Goal: Task Accomplishment & Management: Use online tool/utility

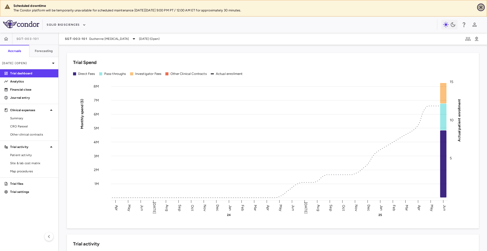
click at [481, 8] on icon "Close" at bounding box center [481, 7] width 5 height 5
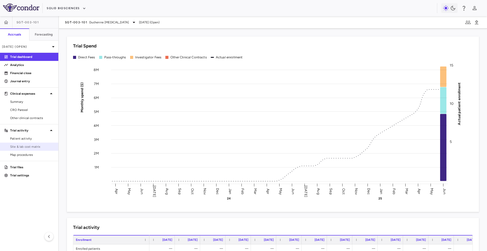
click at [22, 144] on link "Site & lab cost matrix" at bounding box center [29, 147] width 58 height 8
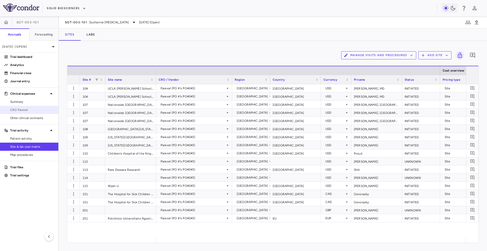
click at [25, 110] on span "CRO Parexel" at bounding box center [32, 110] width 44 height 5
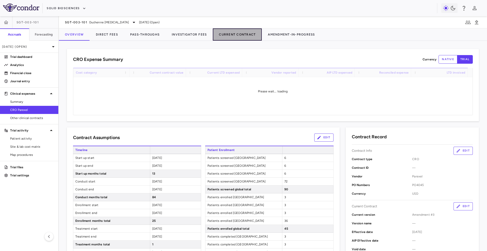
click at [246, 36] on button "Current Contract" at bounding box center [237, 34] width 49 height 12
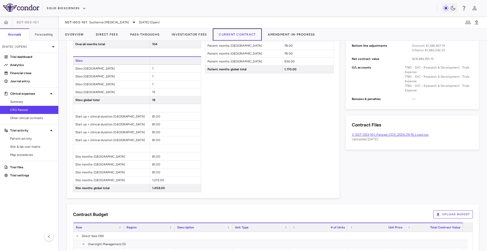
scroll to position [298, 0]
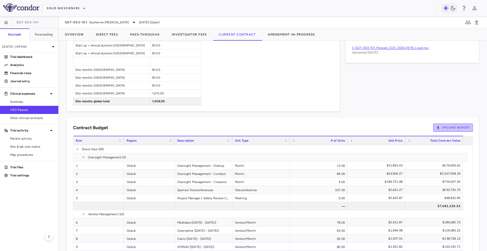
click at [445, 126] on button "Upload Budget" at bounding box center [454, 128] width 40 height 8
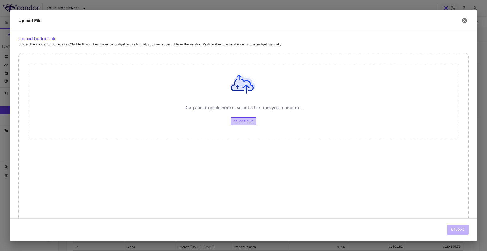
click at [244, 121] on label "Select file" at bounding box center [244, 121] width 26 height 8
click at [0, 0] on input "Select file" at bounding box center [0, 0] width 0 height 0
click at [466, 23] on icon "button" at bounding box center [464, 20] width 5 height 5
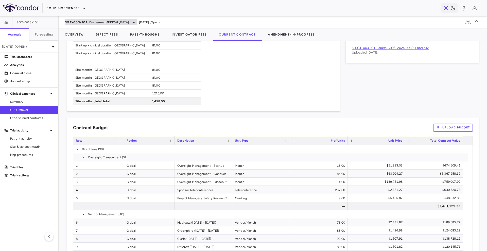
click at [107, 20] on span "Duchenne [MEDICAL_DATA]" at bounding box center [109, 22] width 40 height 5
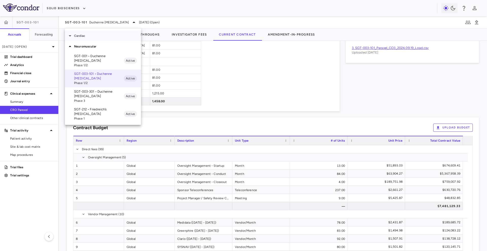
click at [88, 34] on p "Cardiac" at bounding box center [107, 36] width 67 height 5
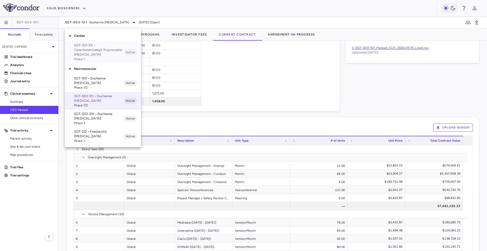
click at [89, 49] on p "SGT-501-101 • Catecholaminergic Polymorphic [MEDICAL_DATA]" at bounding box center [99, 50] width 50 height 14
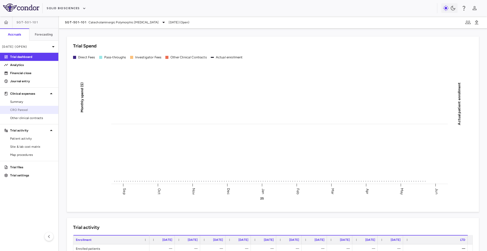
click at [35, 106] on link "CRO Parexel" at bounding box center [29, 110] width 58 height 8
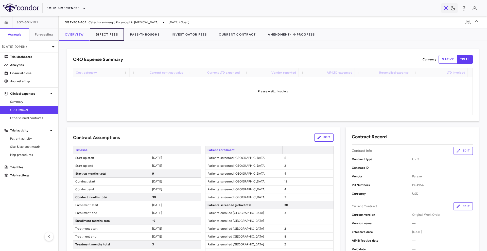
click at [103, 36] on button "Direct Fees" at bounding box center [107, 34] width 34 height 12
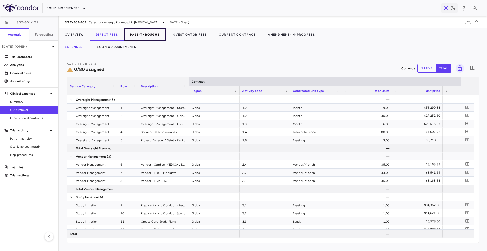
click at [144, 32] on button "Pass-Throughs" at bounding box center [145, 34] width 42 height 12
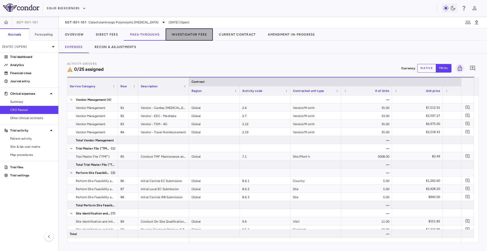
click at [176, 31] on button "Investigator Fees" at bounding box center [189, 34] width 47 height 12
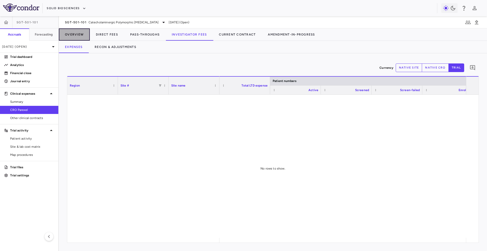
click at [77, 36] on button "Overview" at bounding box center [74, 34] width 31 height 12
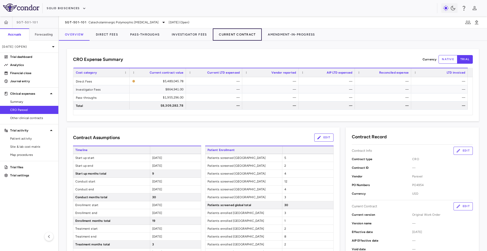
click at [241, 36] on button "Current Contract" at bounding box center [237, 34] width 49 height 12
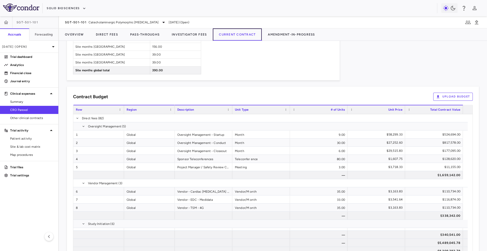
scroll to position [395, 0]
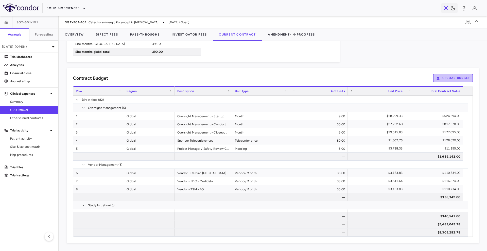
click at [449, 76] on button "Upload Budget" at bounding box center [454, 78] width 40 height 8
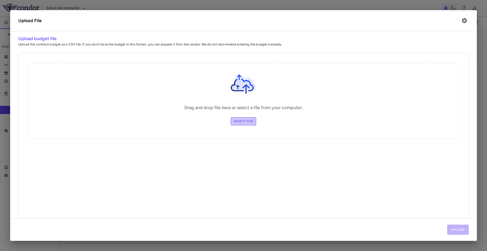
click at [239, 120] on label "Select file" at bounding box center [244, 121] width 26 height 8
click at [0, 0] on input "Select file" at bounding box center [0, 0] width 0 height 0
click at [463, 234] on button "Upload" at bounding box center [459, 230] width 22 height 10
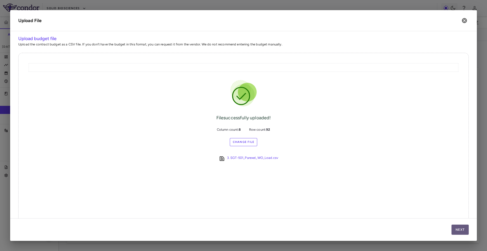
click at [460, 229] on button "Next" at bounding box center [460, 230] width 17 height 10
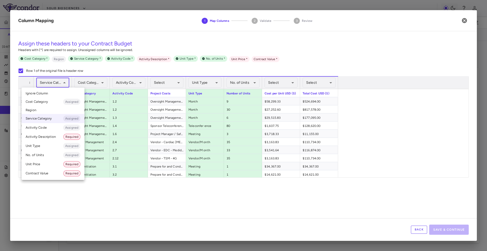
click at [60, 82] on body "Skip to sidebar Skip to main content Solid Biosciences SGT-501-101 Accruals For…" at bounding box center [243, 125] width 487 height 251
click at [51, 101] on li "Cost Category Assigned" at bounding box center [53, 101] width 63 height 9
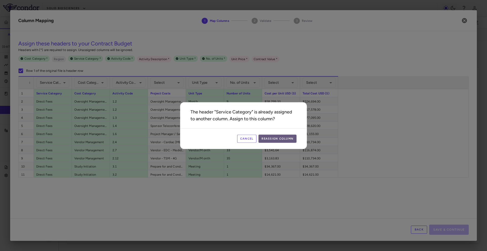
click at [276, 137] on button "Reassign Column" at bounding box center [278, 139] width 38 height 8
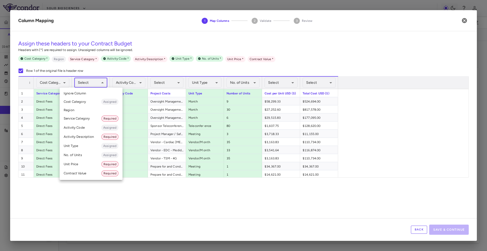
click at [97, 80] on body "Skip to sidebar Skip to main content Solid Biosciences SGT-501-101 Accruals For…" at bounding box center [243, 125] width 487 height 251
click at [91, 117] on li "Service Category Required" at bounding box center [91, 118] width 63 height 9
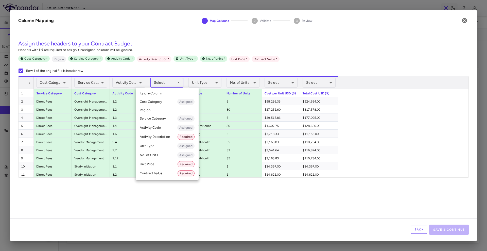
click at [171, 82] on body "Skip to sidebar Skip to main content Solid Biosciences SGT-501-101 Accruals For…" at bounding box center [243, 125] width 487 height 251
click at [166, 136] on li "Activity Description Required" at bounding box center [167, 136] width 63 height 9
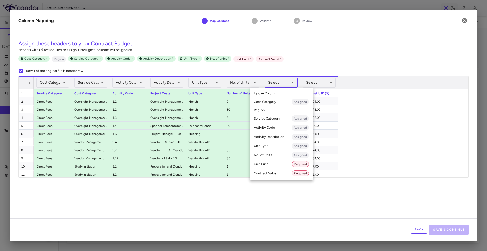
click at [287, 80] on body "Skip to sidebar Skip to main content Solid Biosciences SGT-501-101 Accruals For…" at bounding box center [243, 125] width 487 height 251
click at [275, 161] on li "Unit Price Required" at bounding box center [281, 164] width 63 height 9
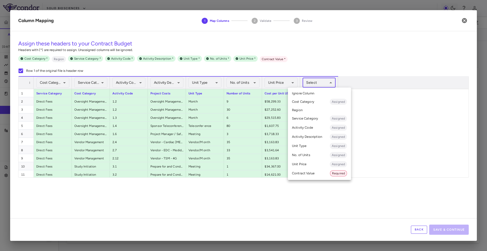
click at [322, 80] on body "Skip to sidebar Skip to main content Solid Biosciences SGT-501-101 Accruals For…" at bounding box center [243, 125] width 487 height 251
click at [311, 170] on li "Contract Value Required" at bounding box center [319, 173] width 63 height 9
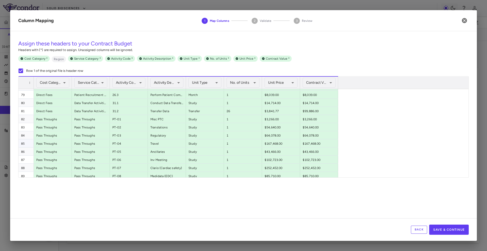
scroll to position [659, 0]
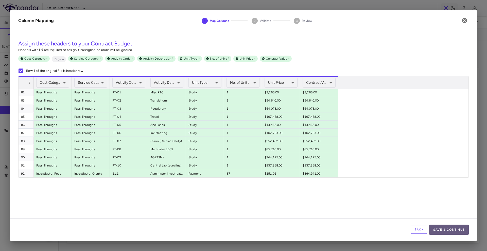
click at [451, 229] on button "Save & Continue" at bounding box center [450, 230] width 40 height 10
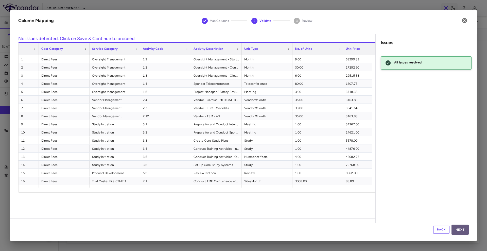
click at [457, 233] on button "Next" at bounding box center [460, 230] width 17 height 10
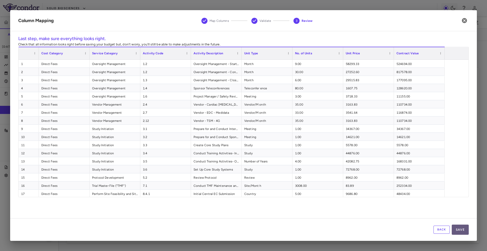
click at [462, 226] on button "Save" at bounding box center [460, 230] width 17 height 10
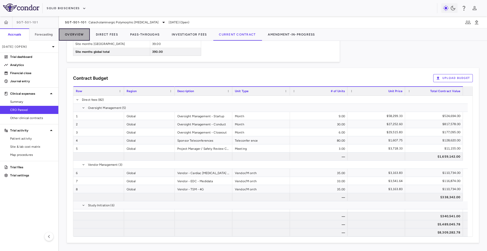
click at [80, 31] on button "Overview" at bounding box center [74, 34] width 31 height 12
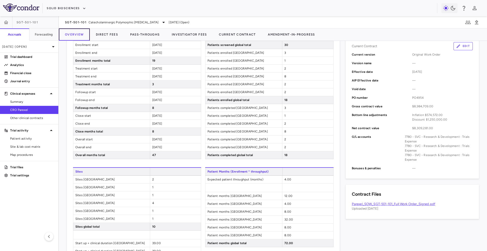
scroll to position [160, 0]
click at [463, 50] on button "Edit" at bounding box center [463, 46] width 19 height 8
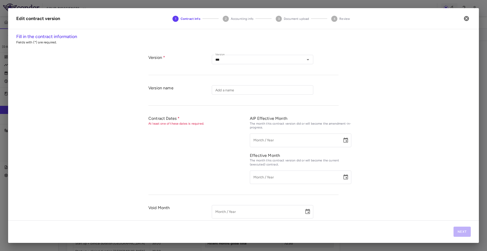
type input "**********"
type input "******"
click at [462, 233] on button "Next" at bounding box center [462, 232] width 17 height 10
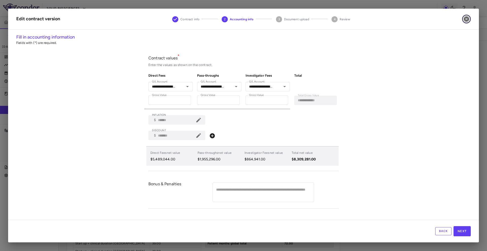
click at [466, 18] on icon "button" at bounding box center [466, 19] width 5 height 5
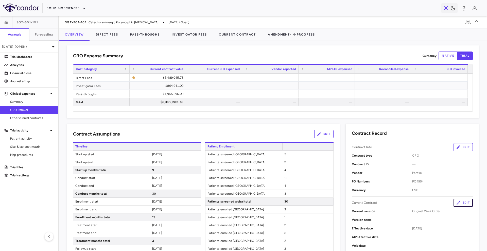
scroll to position [3, 0]
click at [107, 36] on button "Direct Fees" at bounding box center [107, 34] width 34 height 12
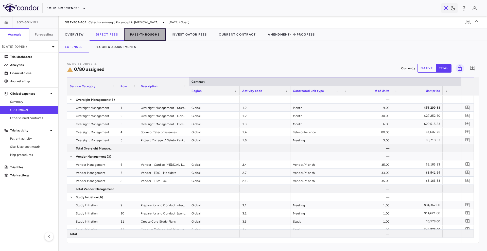
click at [141, 34] on button "Pass-Throughs" at bounding box center [145, 34] width 42 height 12
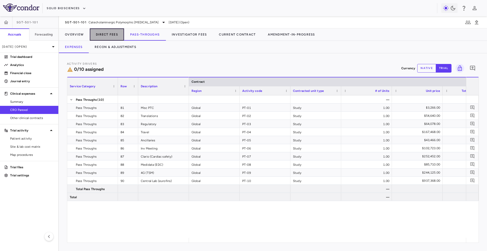
click at [114, 36] on button "Direct Fees" at bounding box center [107, 34] width 34 height 12
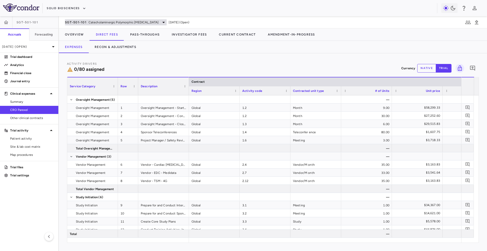
click at [84, 21] on span "SGT-501-101" at bounding box center [76, 22] width 22 height 4
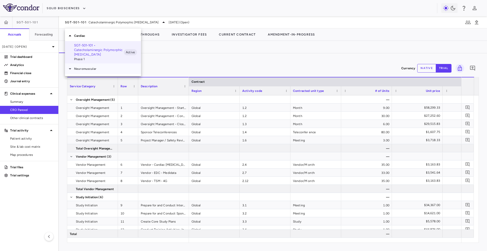
click at [82, 70] on p "Neuromuscular" at bounding box center [107, 69] width 67 height 5
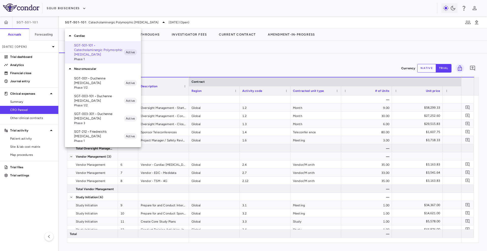
click at [105, 100] on p "SGT-003-101 • Duchenne [MEDICAL_DATA]" at bounding box center [99, 98] width 50 height 9
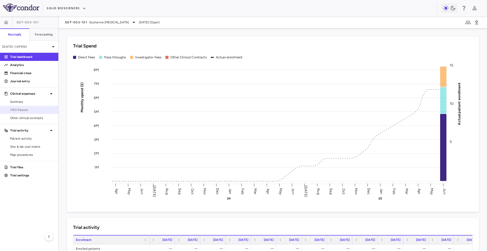
click at [31, 109] on span "CRO Parexel" at bounding box center [32, 110] width 44 height 5
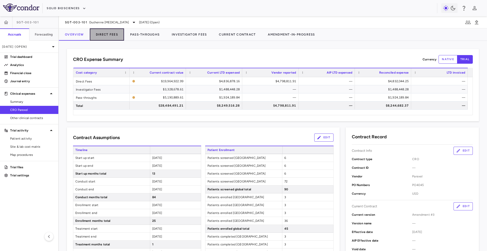
click at [104, 36] on button "Direct Fees" at bounding box center [107, 34] width 34 height 12
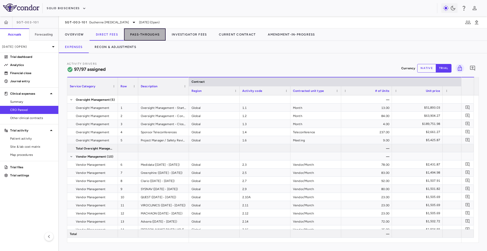
click at [147, 32] on button "Pass-Throughs" at bounding box center [145, 34] width 42 height 12
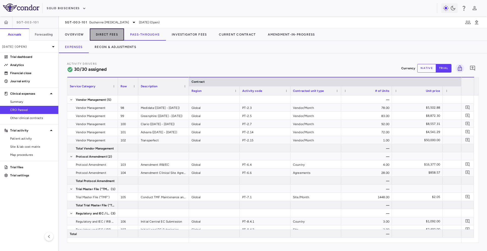
click at [109, 33] on button "Direct Fees" at bounding box center [107, 34] width 34 height 12
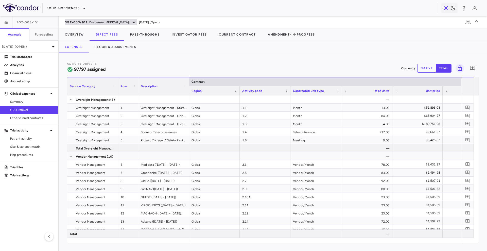
click at [111, 21] on span "Duchenne [MEDICAL_DATA]" at bounding box center [109, 22] width 40 height 5
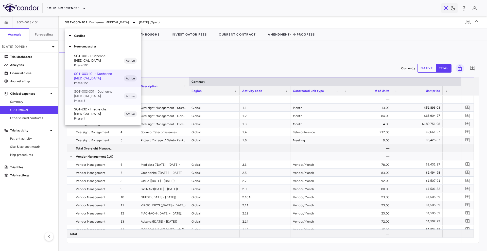
click at [99, 90] on p "SGT-003-301 • Duchenne [MEDICAL_DATA]" at bounding box center [99, 93] width 50 height 9
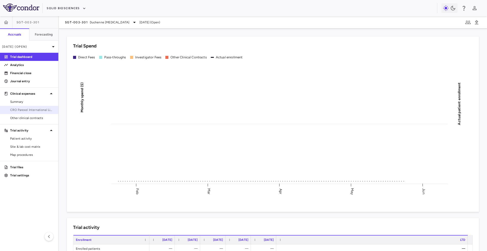
click at [32, 111] on span "CRO Parexel International Limited" at bounding box center [32, 110] width 44 height 5
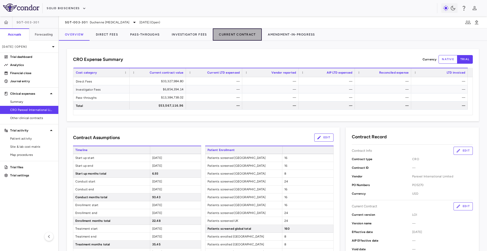
click at [245, 39] on button "Current Contract" at bounding box center [237, 34] width 49 height 12
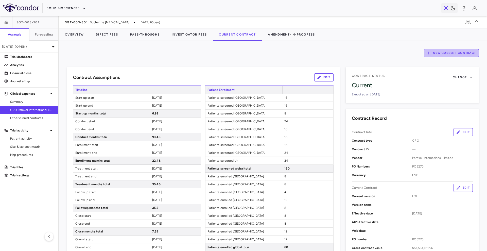
click at [441, 52] on button "New Current Contract" at bounding box center [451, 53] width 55 height 8
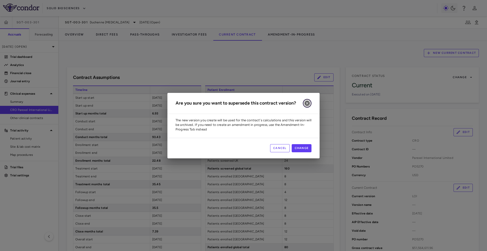
click at [307, 102] on icon "button" at bounding box center [307, 103] width 5 height 5
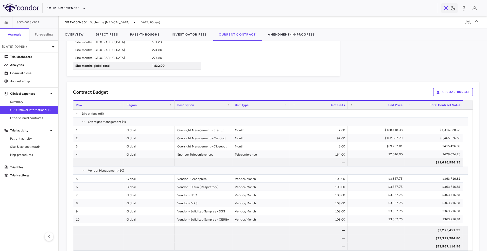
scroll to position [465, 0]
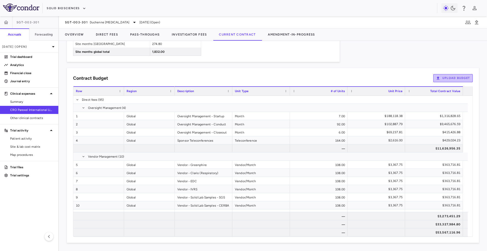
click at [441, 76] on button "Upload Budget" at bounding box center [454, 78] width 40 height 8
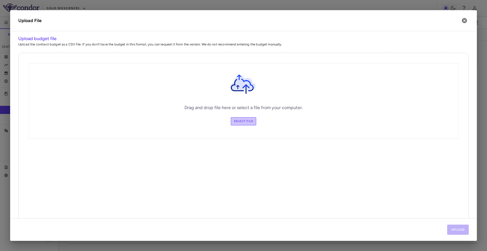
click at [243, 121] on label "Select file" at bounding box center [244, 121] width 26 height 8
click at [0, 0] on input "Select file" at bounding box center [0, 0] width 0 height 0
click at [465, 21] on icon "button" at bounding box center [465, 21] width 6 height 6
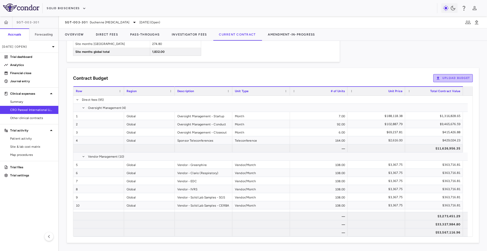
click at [439, 81] on button "Upload Budget" at bounding box center [454, 78] width 40 height 8
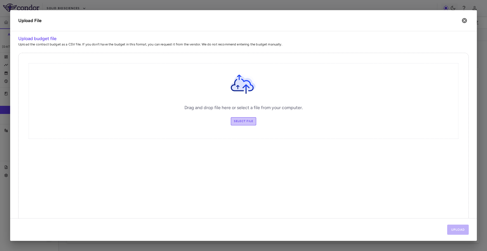
click at [244, 120] on label "Select file" at bounding box center [244, 121] width 26 height 8
click at [0, 0] on input "Select file" at bounding box center [0, 0] width 0 height 0
click at [451, 232] on button "Upload" at bounding box center [459, 230] width 22 height 10
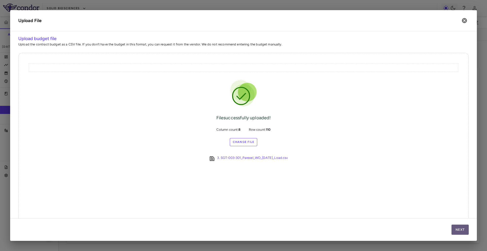
click at [459, 231] on button "Next" at bounding box center [460, 230] width 17 height 10
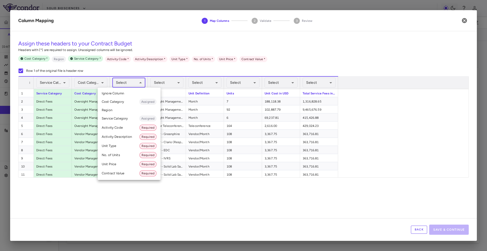
click at [139, 84] on body "Skip to sidebar Skip to main content Solid Biosciences SGT-003-301 Accruals For…" at bounding box center [243, 125] width 487 height 251
drag, startPoint x: 127, startPoint y: 132, endPoint x: 129, endPoint y: 129, distance: 4.2
click at [129, 129] on ul "Select Ignore Column Cost Category Assigned Region Service Category Assigned Ac…" at bounding box center [129, 134] width 63 height 92
click at [129, 129] on li "Activity Code Required" at bounding box center [129, 127] width 63 height 9
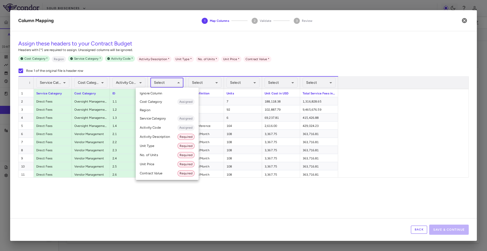
click at [169, 80] on body "Skip to sidebar Skip to main content Solid Biosciences SGT-003-301 Accruals For…" at bounding box center [243, 125] width 487 height 251
click at [162, 139] on li "Activity Description Required" at bounding box center [167, 136] width 63 height 9
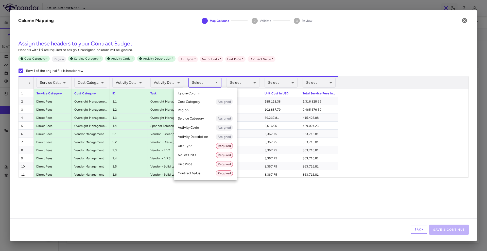
click at [210, 85] on body "Skip to sidebar Skip to main content Solid Biosciences SGT-003-301 Accruals For…" at bounding box center [243, 125] width 487 height 251
click at [198, 143] on li "Unit Type Required" at bounding box center [205, 145] width 63 height 9
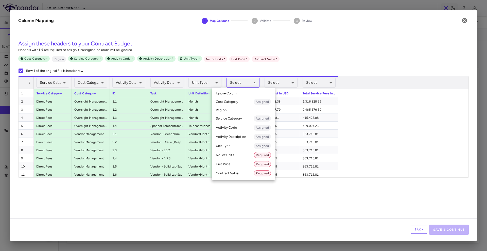
click at [240, 87] on body "Skip to sidebar Skip to main content Solid Biosciences SGT-003-301 Accruals For…" at bounding box center [243, 125] width 487 height 251
click at [229, 154] on li "No. of Units Required" at bounding box center [243, 155] width 63 height 9
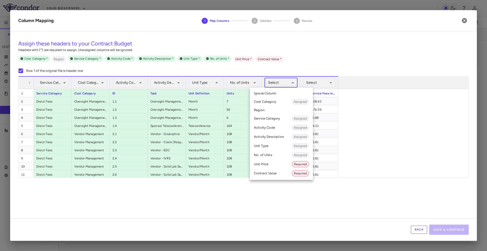
click at [284, 85] on body "Skip to sidebar Skip to main content Solid Biosciences SGT-003-301 Accruals For…" at bounding box center [243, 125] width 487 height 251
click at [269, 167] on li "Unit Price Required" at bounding box center [281, 164] width 63 height 9
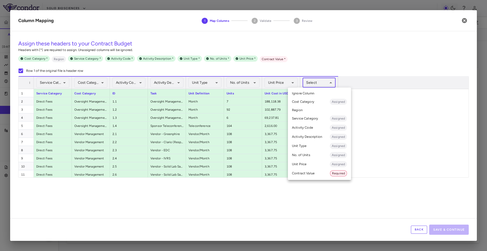
click at [321, 82] on body "Skip to sidebar Skip to main content Solid Biosciences SGT-003-301 Accruals For…" at bounding box center [243, 125] width 487 height 251
click at [304, 176] on li "Contract Value Required" at bounding box center [319, 173] width 63 height 9
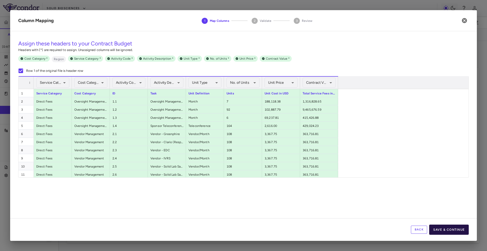
click at [444, 226] on button "Save & Continue" at bounding box center [450, 230] width 40 height 10
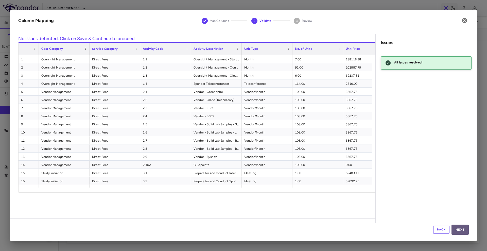
click at [463, 227] on button "Next" at bounding box center [460, 230] width 17 height 10
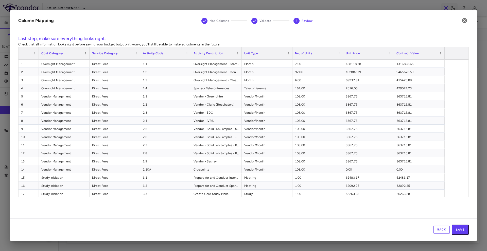
click at [463, 227] on button "Save" at bounding box center [460, 230] width 17 height 10
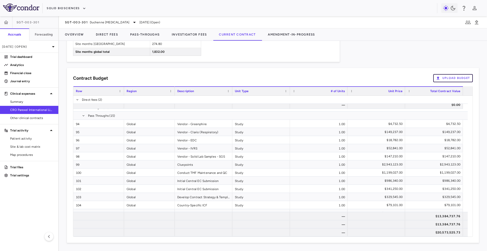
scroll to position [0, 0]
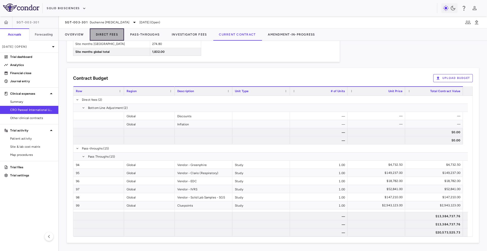
click at [122, 34] on button "Direct Fees" at bounding box center [107, 34] width 34 height 12
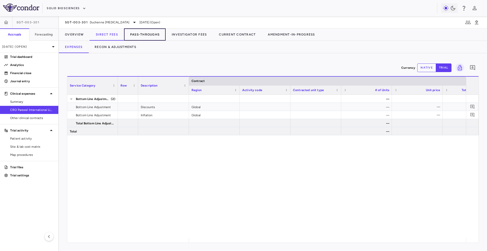
click at [141, 33] on button "Pass-Throughs" at bounding box center [145, 34] width 42 height 12
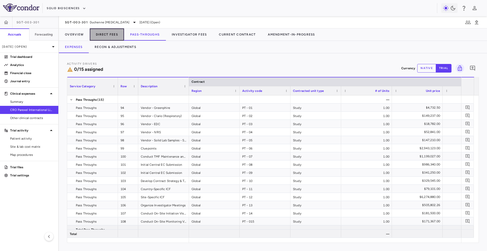
click at [103, 33] on button "Direct Fees" at bounding box center [107, 34] width 34 height 12
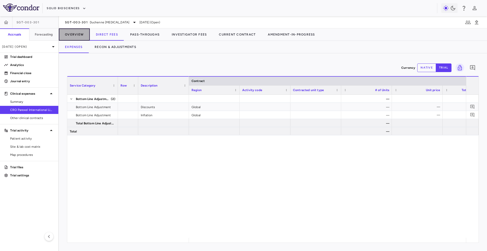
click at [84, 32] on button "Overview" at bounding box center [74, 34] width 31 height 12
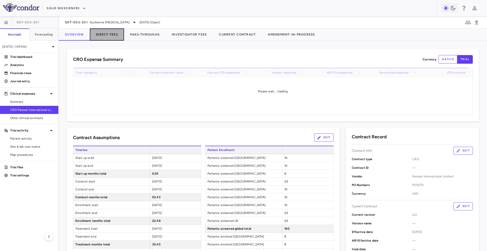
click at [121, 36] on button "Direct Fees" at bounding box center [107, 34] width 34 height 12
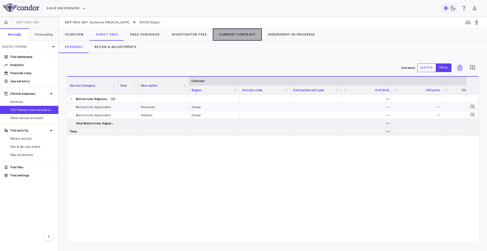
click at [230, 35] on button "Current Contract" at bounding box center [237, 34] width 49 height 12
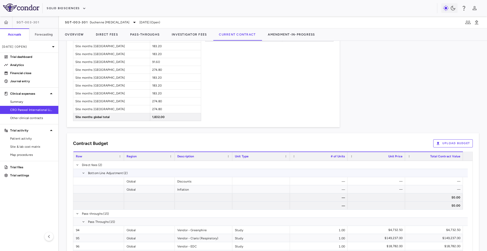
scroll to position [401, 0]
click at [437, 143] on icon "button" at bounding box center [438, 142] width 3 height 3
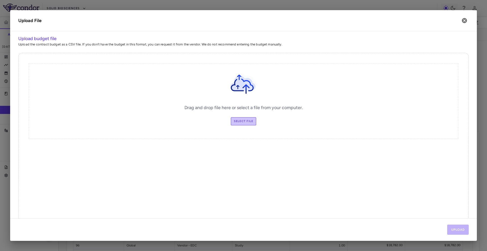
click at [243, 119] on label "Select file" at bounding box center [244, 121] width 26 height 8
click at [0, 0] on input "Select file" at bounding box center [0, 0] width 0 height 0
click at [457, 230] on button "Upload" at bounding box center [459, 230] width 22 height 10
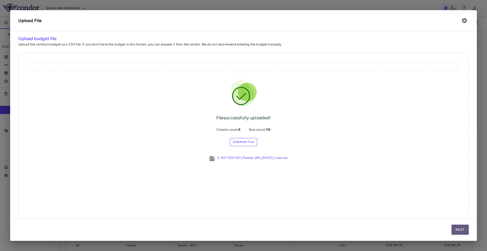
click at [457, 230] on button "Next" at bounding box center [460, 230] width 17 height 10
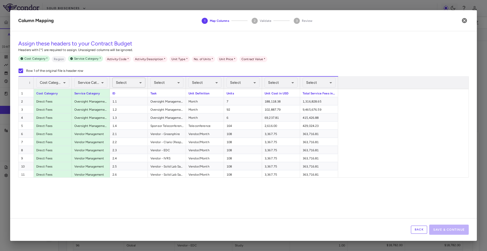
click at [134, 85] on body "Skip to sidebar Skip to main content Solid Biosciences SGT-003-301 Accruals For…" at bounding box center [243, 125] width 487 height 251
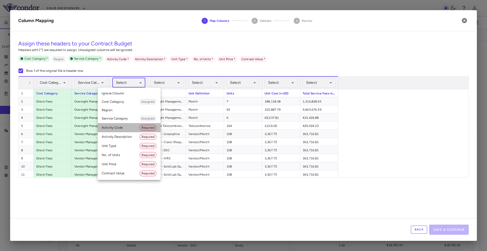
click at [130, 129] on li "Activity Code Required" at bounding box center [129, 127] width 63 height 9
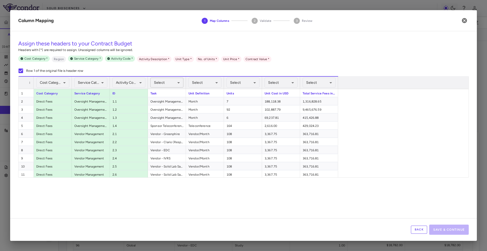
click at [172, 85] on body "Skip to sidebar Skip to main content Solid Biosciences SGT-003-301 Accruals For…" at bounding box center [243, 125] width 487 height 251
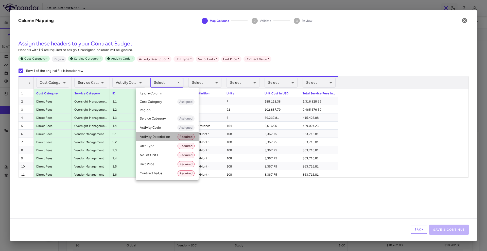
click at [166, 137] on li "Activity Description Required" at bounding box center [167, 136] width 63 height 9
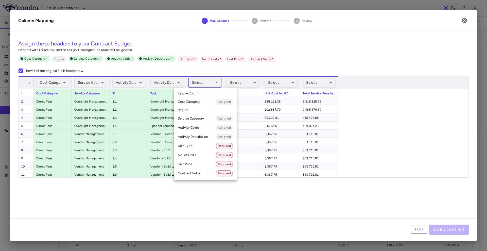
click at [204, 86] on body "Skip to sidebar Skip to main content Solid Biosciences SGT-003-301 Accruals For…" at bounding box center [243, 125] width 487 height 251
click at [203, 146] on li "Unit Type Required" at bounding box center [205, 145] width 63 height 9
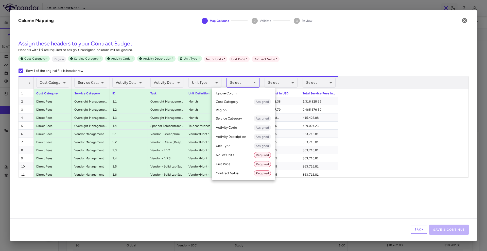
click at [248, 83] on body "Skip to sidebar Skip to main content Solid Biosciences SGT-003-301 Accruals For…" at bounding box center [243, 125] width 487 height 251
click at [238, 154] on li "No. of Units Required" at bounding box center [243, 155] width 63 height 9
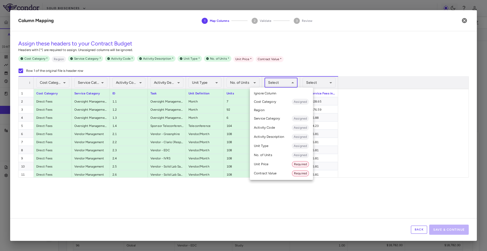
click at [284, 83] on body "Skip to sidebar Skip to main content Solid Biosciences SGT-003-301 Accruals For…" at bounding box center [243, 125] width 487 height 251
click at [289, 165] on li "Unit Price Required" at bounding box center [281, 164] width 63 height 9
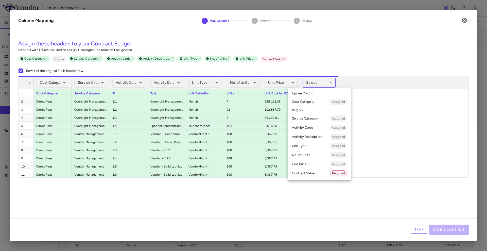
click at [322, 81] on body "Skip to sidebar Skip to main content Solid Biosciences SGT-003-301 Accruals For…" at bounding box center [243, 125] width 487 height 251
click at [311, 173] on li "Contract Value Required" at bounding box center [319, 173] width 63 height 9
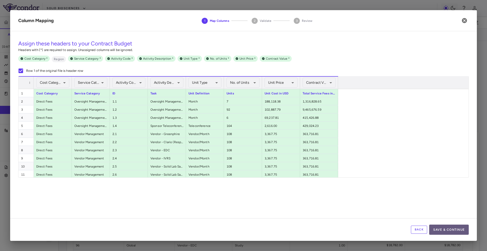
click at [442, 226] on button "Save & Continue" at bounding box center [450, 230] width 40 height 10
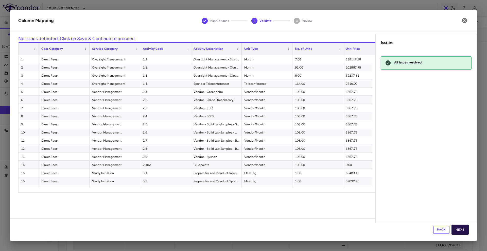
click at [457, 228] on button "Next" at bounding box center [460, 230] width 17 height 10
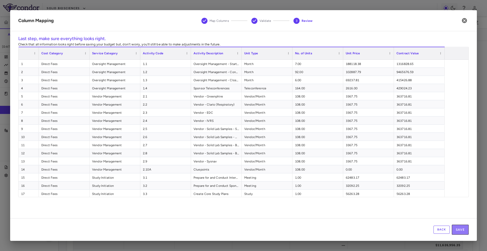
click at [457, 228] on button "Save" at bounding box center [460, 230] width 17 height 10
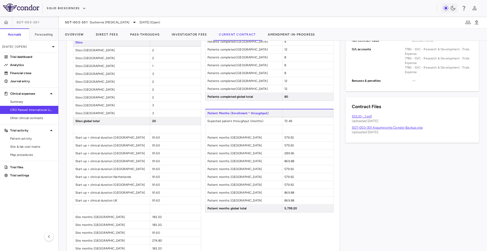
scroll to position [186, 0]
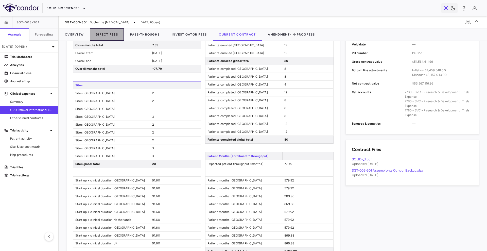
click at [105, 33] on button "Direct Fees" at bounding box center [107, 34] width 34 height 12
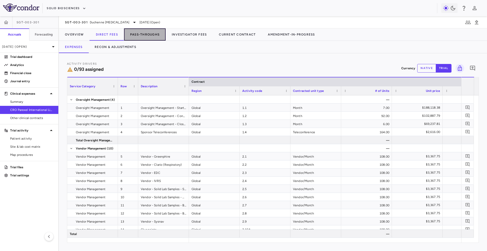
click at [140, 33] on button "Pass-Throughs" at bounding box center [145, 34] width 42 height 12
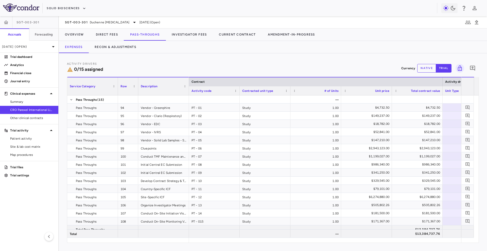
click at [239, 91] on div at bounding box center [240, 90] width 2 height 9
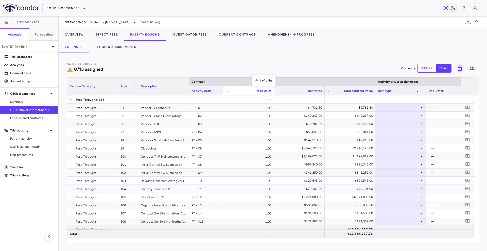
drag, startPoint x: 245, startPoint y: 93, endPoint x: 256, endPoint y: 74, distance: 22.4
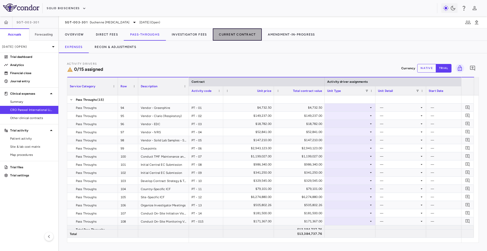
click at [239, 34] on button "Current Contract" at bounding box center [237, 34] width 49 height 12
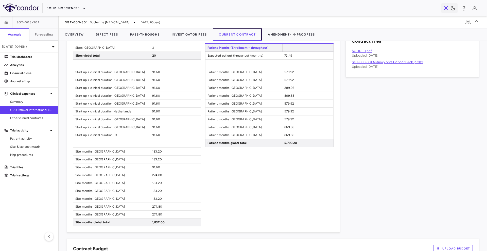
scroll to position [334, 0]
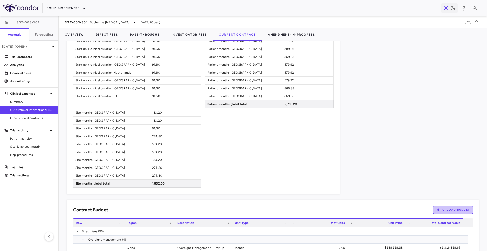
click at [453, 211] on button "Upload Budget" at bounding box center [454, 210] width 40 height 8
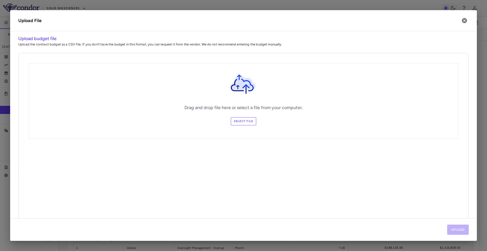
click at [246, 123] on label "Select file" at bounding box center [244, 121] width 26 height 8
click at [0, 0] on input "Select file" at bounding box center [0, 0] width 0 height 0
click at [454, 232] on button "Upload" at bounding box center [459, 230] width 22 height 10
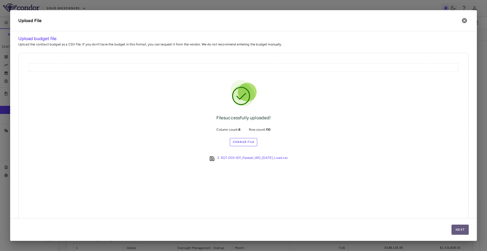
click at [459, 227] on button "Next" at bounding box center [460, 230] width 17 height 10
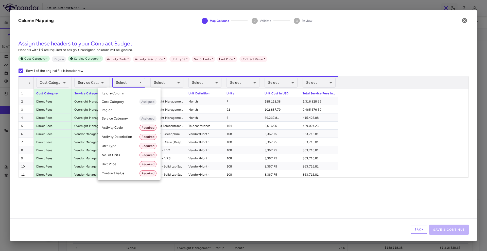
click at [129, 84] on body "Skip to sidebar Skip to main content Solid Biosciences SGT-003-301 Accruals For…" at bounding box center [243, 125] width 487 height 251
click at [129, 129] on li "Activity Code Required" at bounding box center [129, 127] width 63 height 9
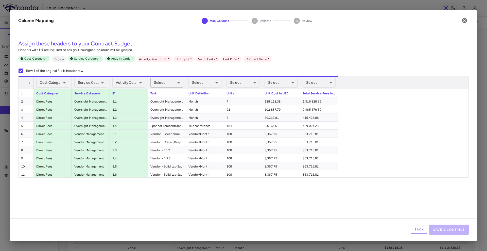
click at [166, 83] on body "Skip to sidebar Skip to main content Solid Biosciences SGT-003-301 Accruals For…" at bounding box center [243, 125] width 487 height 251
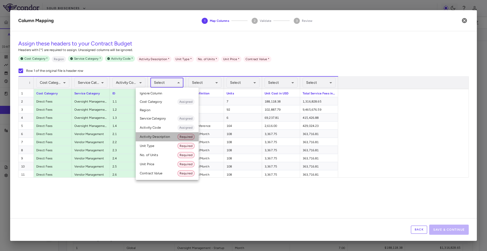
click at [172, 139] on li "Activity Description Required" at bounding box center [167, 136] width 63 height 9
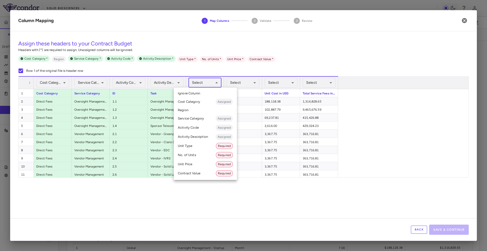
click at [221, 86] on body "Skip to sidebar Skip to main content Solid Biosciences SGT-003-301 Accruals For…" at bounding box center [243, 125] width 487 height 251
click at [207, 145] on li "Unit Type Required" at bounding box center [205, 145] width 63 height 9
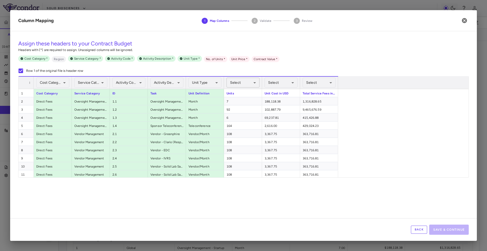
click at [247, 84] on body "Skip to sidebar Skip to main content Solid Biosciences SGT-003-301 Accruals For…" at bounding box center [243, 125] width 487 height 251
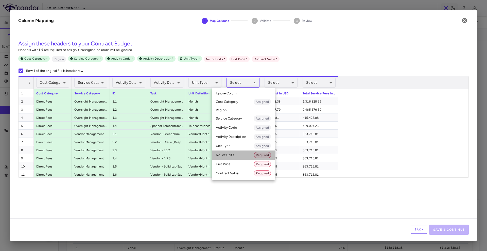
click at [230, 153] on li "No. of Units Required" at bounding box center [243, 155] width 63 height 9
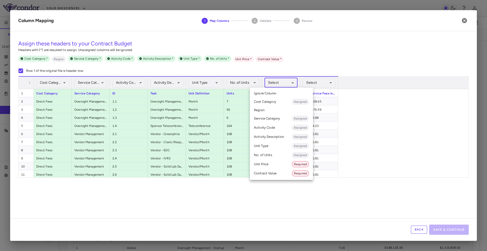
click at [283, 81] on body "Skip to sidebar Skip to main content Solid Biosciences SGT-003-301 Accruals For…" at bounding box center [243, 125] width 487 height 251
click at [271, 165] on li "Unit Price Required" at bounding box center [281, 164] width 63 height 9
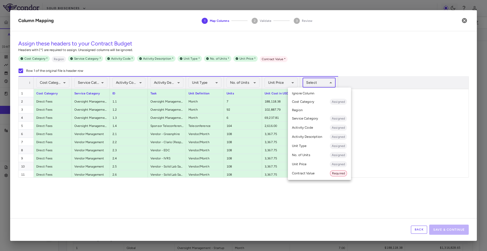
click at [318, 82] on body "Skip to sidebar Skip to main content Solid Biosciences SGT-003-301 Accruals For…" at bounding box center [243, 125] width 487 height 251
click at [305, 171] on li "Contract Value Required" at bounding box center [319, 173] width 63 height 9
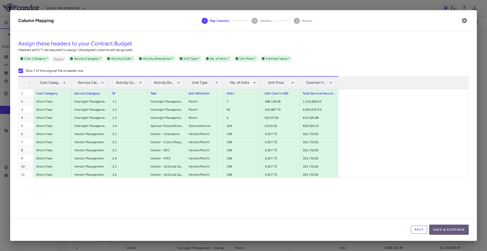
click at [444, 228] on button "Save & Continue" at bounding box center [450, 230] width 40 height 10
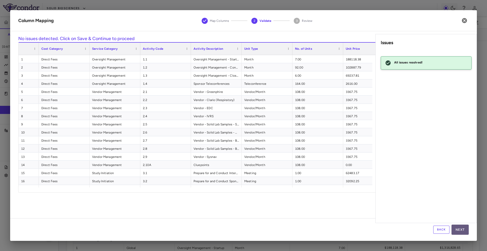
click at [455, 229] on button "Next" at bounding box center [460, 230] width 17 height 10
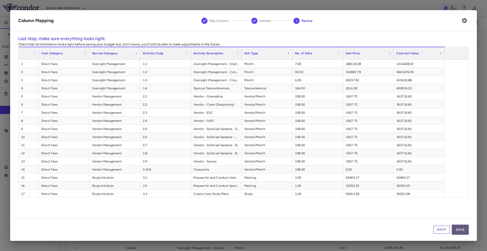
click at [458, 228] on button "Save" at bounding box center [460, 230] width 17 height 10
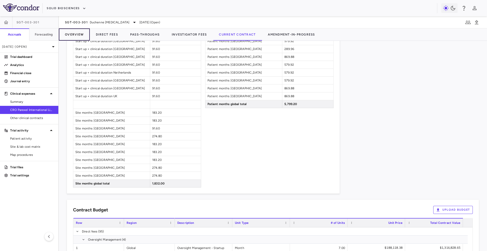
click at [77, 34] on button "Overview" at bounding box center [74, 34] width 31 height 12
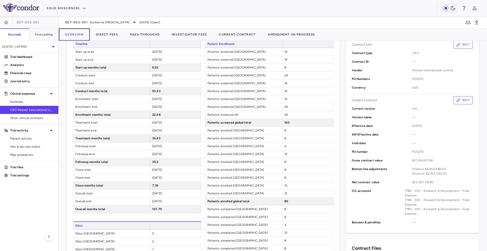
scroll to position [106, 0]
click at [459, 99] on button "Edit" at bounding box center [463, 101] width 19 height 8
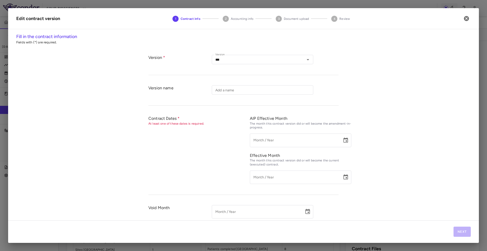
type input "**********"
type input "******"
click at [463, 230] on button "Next" at bounding box center [462, 232] width 17 height 10
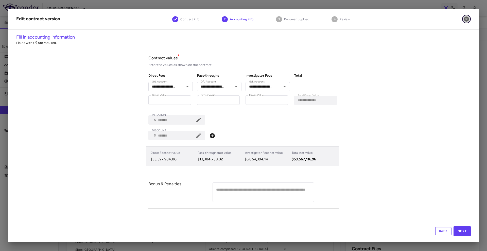
click at [468, 20] on icon "button" at bounding box center [466, 19] width 5 height 5
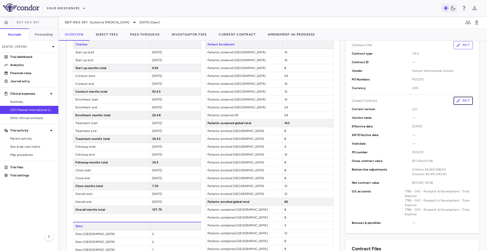
scroll to position [0, 0]
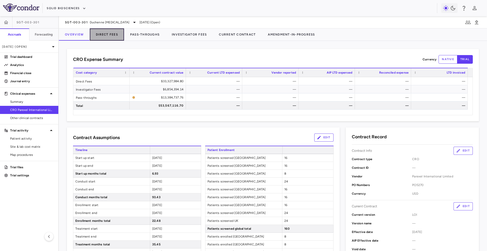
click at [108, 35] on button "Direct Fees" at bounding box center [107, 34] width 34 height 12
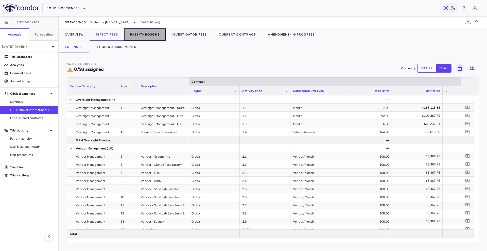
click at [135, 37] on button "Pass-Throughs" at bounding box center [145, 34] width 42 height 12
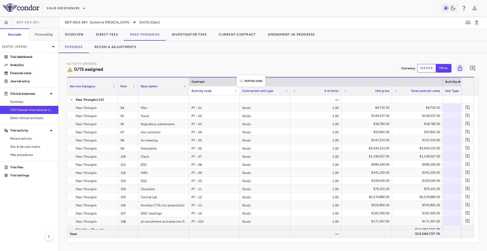
drag, startPoint x: 232, startPoint y: 89, endPoint x: 246, endPoint y: 68, distance: 25.8
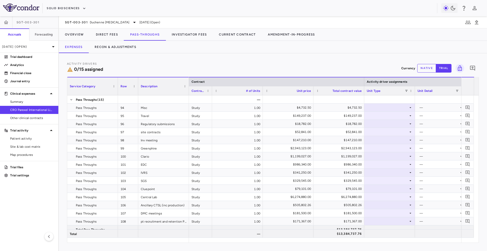
drag, startPoint x: 239, startPoint y: 93, endPoint x: 212, endPoint y: 93, distance: 27.9
click at [212, 93] on div at bounding box center [212, 90] width 2 height 9
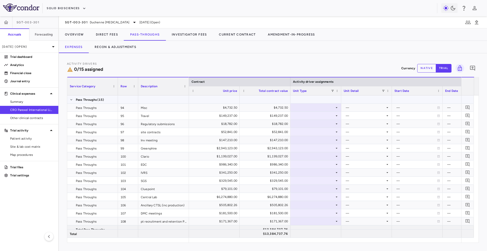
click at [314, 106] on div at bounding box center [316, 107] width 46 height 7
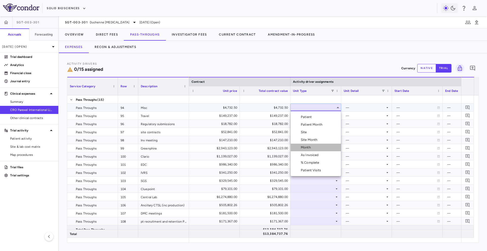
click at [320, 148] on li "Month" at bounding box center [316, 148] width 50 height 8
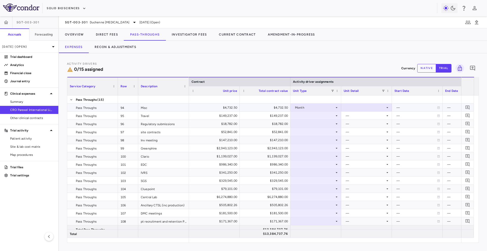
click at [356, 108] on div at bounding box center [367, 107] width 46 height 7
click at [362, 166] on li "Overall" at bounding box center [367, 163] width 50 height 8
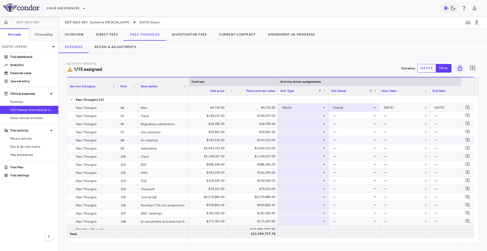
scroll to position [0, 13]
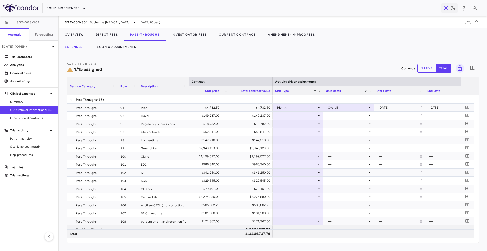
click at [323, 91] on div at bounding box center [323, 90] width 2 height 9
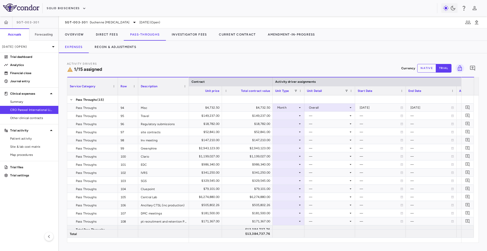
click at [355, 89] on div at bounding box center [355, 90] width 2 height 9
click at [387, 89] on div at bounding box center [388, 90] width 2 height 9
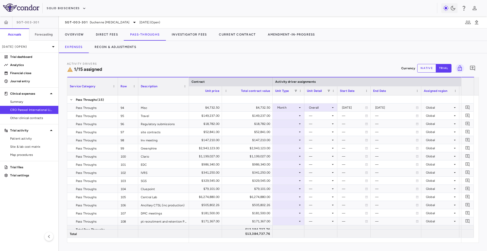
click at [421, 90] on div at bounding box center [421, 90] width 2 height 9
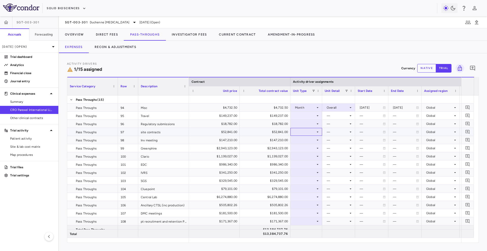
click at [308, 132] on div at bounding box center [306, 131] width 27 height 7
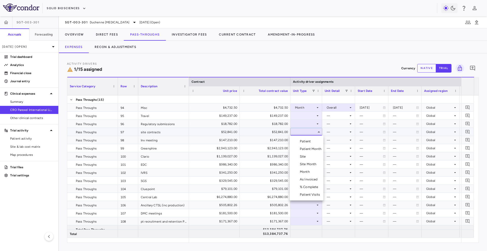
click at [304, 117] on div at bounding box center [243, 125] width 487 height 251
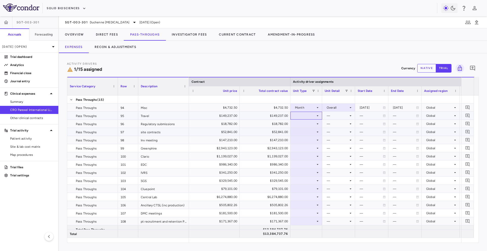
click at [304, 117] on div at bounding box center [306, 115] width 27 height 7
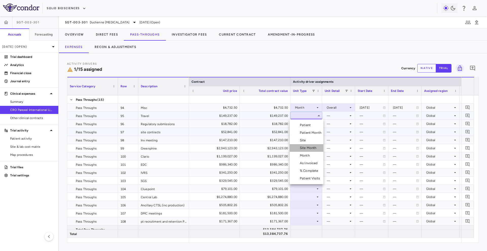
click at [307, 146] on div "Site Month" at bounding box center [309, 148] width 19 height 5
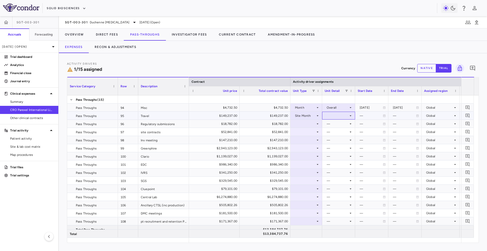
click at [337, 115] on div at bounding box center [339, 115] width 28 height 7
click at [340, 124] on div "As Initiated" at bounding box center [343, 125] width 20 height 5
click at [309, 124] on div at bounding box center [306, 123] width 27 height 7
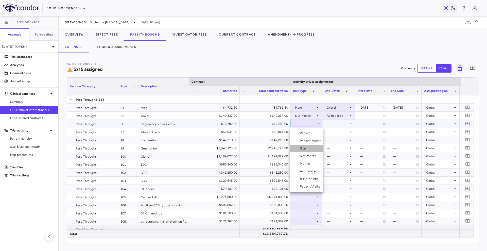
click at [306, 146] on li "Site" at bounding box center [307, 149] width 34 height 8
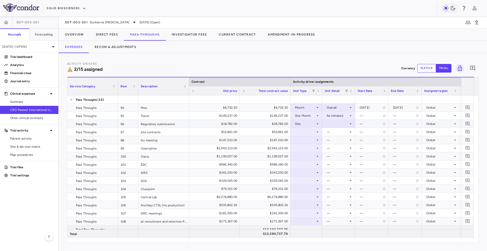
click at [334, 124] on div at bounding box center [339, 123] width 28 height 7
click at [341, 140] on div "Initiated" at bounding box center [340, 141] width 15 height 5
click at [315, 133] on div at bounding box center [306, 131] width 27 height 7
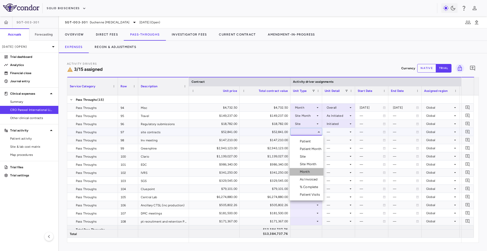
click at [313, 170] on li "Month" at bounding box center [307, 172] width 34 height 8
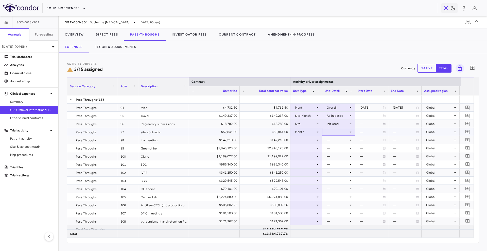
click at [340, 132] on div at bounding box center [339, 131] width 28 height 7
click at [348, 158] on div "Enrollment Period" at bounding box center [344, 156] width 29 height 5
click at [366, 141] on div "—" at bounding box center [371, 140] width 23 height 8
click at [339, 133] on div "Enrollment Period" at bounding box center [340, 132] width 26 height 8
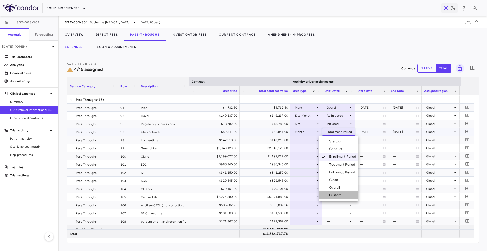
click at [336, 191] on li "Custom" at bounding box center [338, 195] width 39 height 8
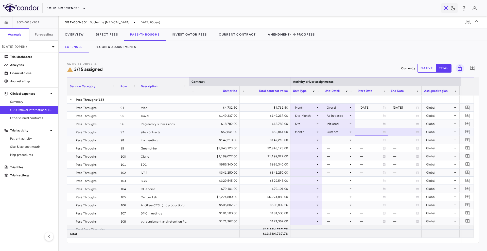
click at [366, 131] on div at bounding box center [372, 131] width 28 height 7
click at [366, 131] on input "**********" at bounding box center [368, 132] width 24 height 8
type input "**********"
drag, startPoint x: 388, startPoint y: 92, endPoint x: 393, endPoint y: 91, distance: 5.1
click at [393, 91] on div at bounding box center [392, 90] width 2 height 9
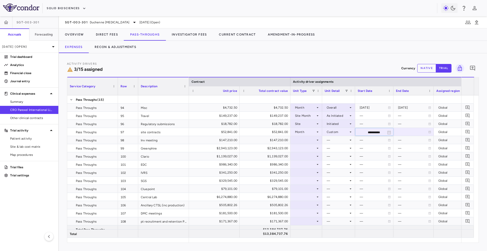
drag, startPoint x: 427, startPoint y: 90, endPoint x: 434, endPoint y: 89, distance: 7.3
click at [434, 89] on div at bounding box center [434, 90] width 2 height 9
click at [400, 133] on div at bounding box center [414, 131] width 36 height 7
click at [404, 133] on input "**********" at bounding box center [409, 132] width 31 height 8
type input "**********"
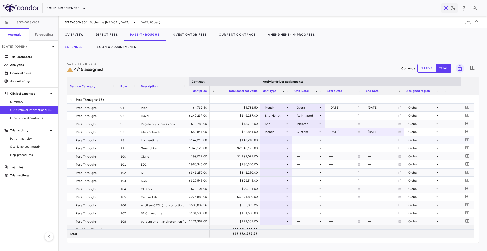
scroll to position [0, 48]
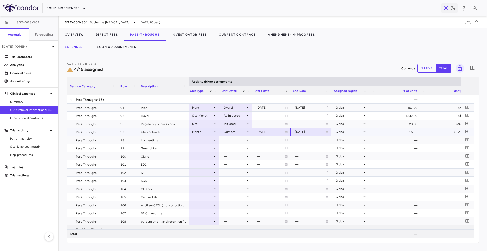
click at [308, 131] on div "[DATE]" at bounding box center [310, 132] width 30 height 8
click at [311, 132] on input "**********" at bounding box center [306, 132] width 31 height 8
type input "**********"
click at [309, 131] on div "[DATE]" at bounding box center [310, 132] width 30 height 8
click at [309, 133] on input "**********" at bounding box center [306, 132] width 31 height 8
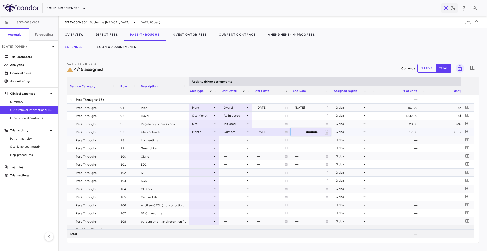
type input "**********"
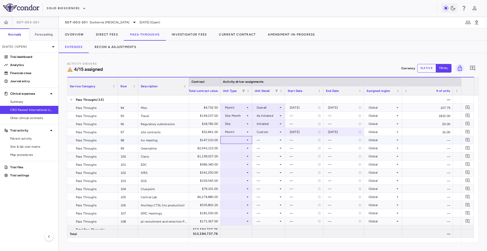
click at [241, 138] on div at bounding box center [236, 139] width 27 height 7
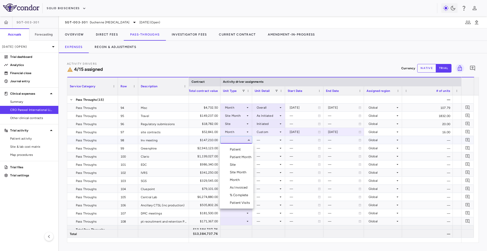
drag, startPoint x: 237, startPoint y: 184, endPoint x: 238, endPoint y: 181, distance: 3.1
click at [238, 181] on ul "Select Patient Patient Month Site Site Month Month As Invoiced % Complete Patie…" at bounding box center [237, 176] width 34 height 65
click at [238, 181] on div "Month" at bounding box center [236, 180] width 12 height 5
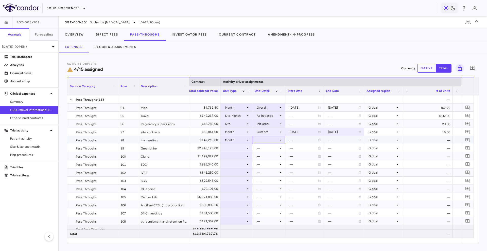
click at [269, 139] on div at bounding box center [269, 139] width 28 height 7
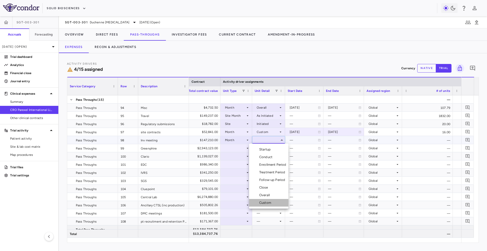
click at [270, 201] on div "Custom" at bounding box center [266, 203] width 14 height 5
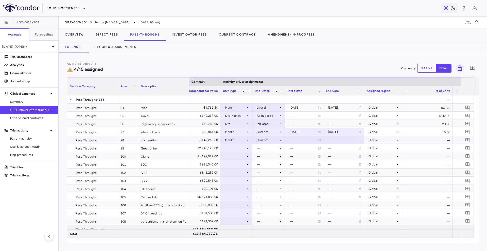
click at [294, 140] on div at bounding box center [304, 139] width 33 height 7
click at [294, 140] on input "**********" at bounding box center [300, 140] width 29 height 8
type input "**********"
click at [297, 140] on div "[DATE]" at bounding box center [304, 140] width 28 height 8
click at [302, 140] on input "**********" at bounding box center [300, 140] width 29 height 8
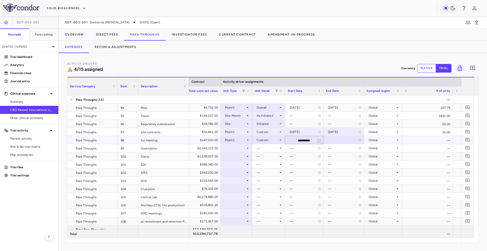
type input "**********"
click at [330, 141] on div at bounding box center [344, 139] width 36 height 7
click at [333, 141] on input "**********" at bounding box center [339, 140] width 31 height 8
type input "**********"
click at [225, 149] on div at bounding box center [234, 147] width 27 height 7
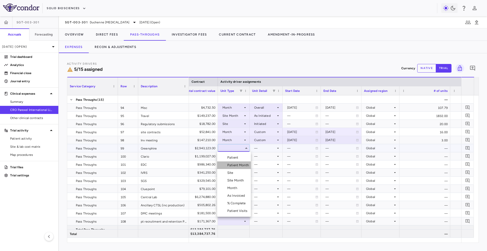
click at [240, 162] on li "Patient Month" at bounding box center [234, 165] width 34 height 8
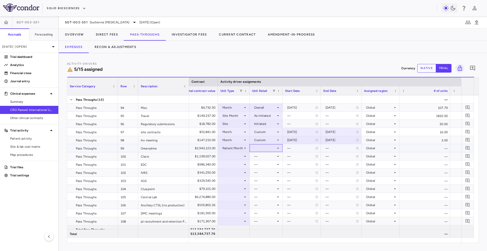
click at [263, 148] on div at bounding box center [266, 147] width 28 height 7
click at [267, 156] on div "As occurred" at bounding box center [270, 157] width 20 height 5
click at [238, 156] on div at bounding box center [234, 156] width 27 height 7
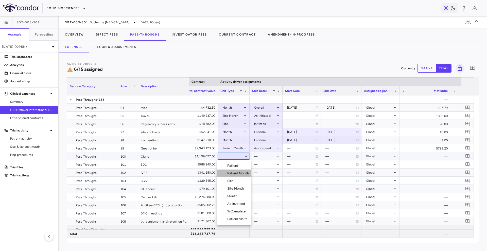
click at [242, 175] on div "Patient Month" at bounding box center [239, 173] width 24 height 5
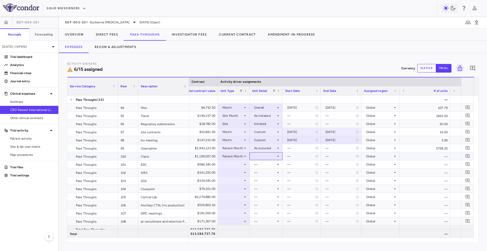
click at [272, 159] on div at bounding box center [266, 156] width 28 height 7
click at [272, 165] on div "As occurred" at bounding box center [270, 166] width 20 height 5
click at [234, 164] on div at bounding box center [234, 164] width 27 height 7
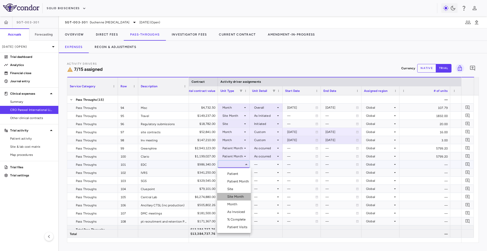
click at [234, 196] on div "Site Month" at bounding box center [236, 196] width 19 height 5
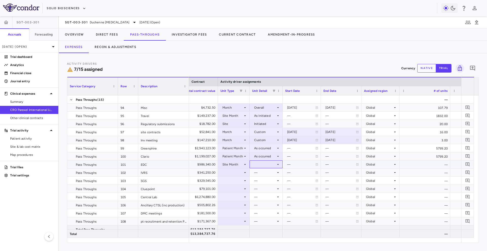
click at [265, 164] on div at bounding box center [266, 164] width 28 height 7
click at [269, 173] on div "As Initiated" at bounding box center [270, 174] width 20 height 5
click at [234, 172] on div at bounding box center [234, 172] width 27 height 7
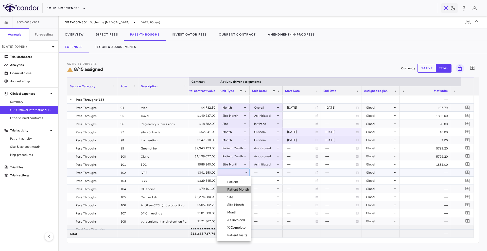
click at [241, 191] on div "Patient Month" at bounding box center [239, 189] width 24 height 5
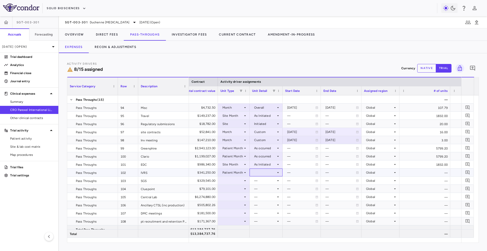
click at [264, 172] on div at bounding box center [266, 172] width 28 height 7
click at [267, 180] on div "As occurred" at bounding box center [270, 182] width 20 height 5
click at [207, 173] on div "$341,250.00" at bounding box center [194, 173] width 44 height 8
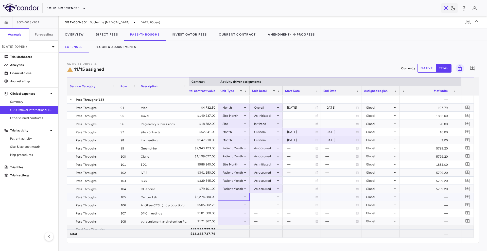
click at [235, 194] on div at bounding box center [234, 196] width 27 height 7
click at [235, 212] on div "Site Month" at bounding box center [236, 210] width 19 height 5
click at [256, 195] on div at bounding box center [266, 196] width 28 height 7
click at [260, 204] on div "As Initiated" at bounding box center [270, 206] width 20 height 5
click at [244, 207] on div at bounding box center [234, 204] width 27 height 7
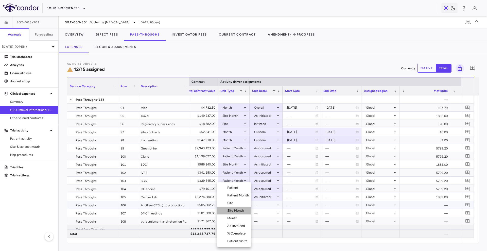
click at [244, 209] on div "Site Month" at bounding box center [236, 210] width 19 height 5
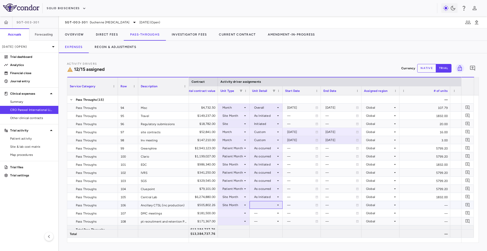
click at [262, 203] on div at bounding box center [266, 204] width 28 height 7
click at [268, 212] on div "As Initiated" at bounding box center [270, 214] width 20 height 5
click at [236, 213] on div at bounding box center [234, 212] width 27 height 7
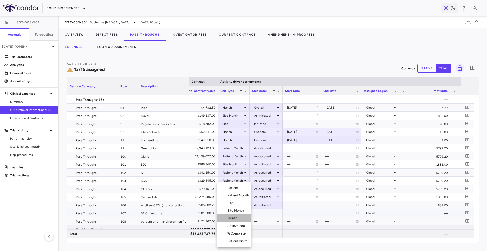
click at [239, 218] on div "Month" at bounding box center [233, 218] width 12 height 5
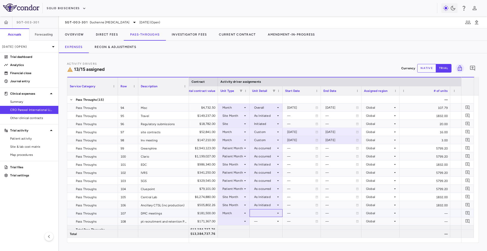
click at [258, 212] on div at bounding box center [266, 212] width 28 height 7
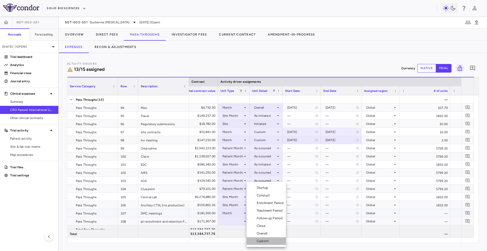
click at [270, 243] on li "Custom" at bounding box center [266, 241] width 39 height 8
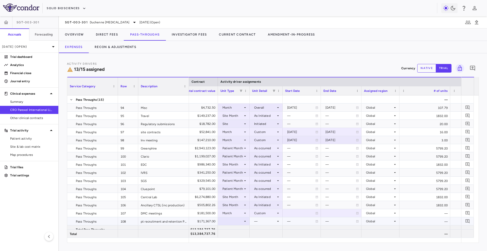
click at [243, 223] on div at bounding box center [234, 221] width 27 height 7
click at [242, 219] on li "Month" at bounding box center [234, 219] width 34 height 8
click at [263, 219] on div at bounding box center [266, 221] width 28 height 7
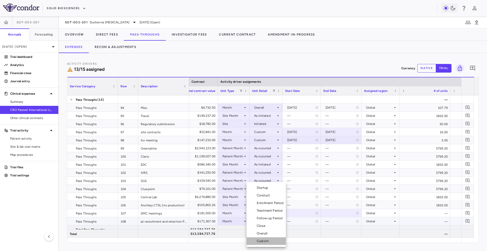
click at [270, 238] on li "Custom" at bounding box center [266, 241] width 39 height 8
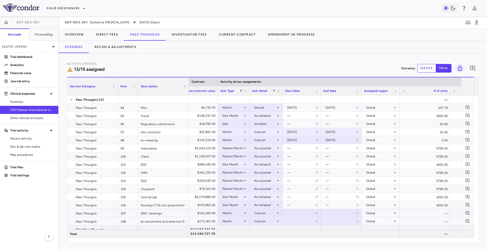
click at [296, 214] on div at bounding box center [301, 212] width 33 height 7
click at [296, 214] on input "**********" at bounding box center [297, 213] width 29 height 8
type input "**********"
click at [331, 212] on div at bounding box center [342, 212] width 36 height 7
click at [331, 212] on input "**********" at bounding box center [336, 213] width 31 height 8
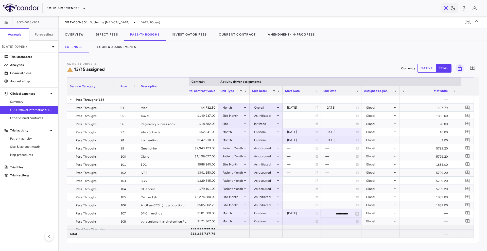
type input "**********"
click at [299, 222] on div at bounding box center [301, 221] width 33 height 7
click at [302, 221] on input "**********" at bounding box center [297, 222] width 29 height 8
type input "**********"
click at [328, 221] on div at bounding box center [342, 221] width 36 height 7
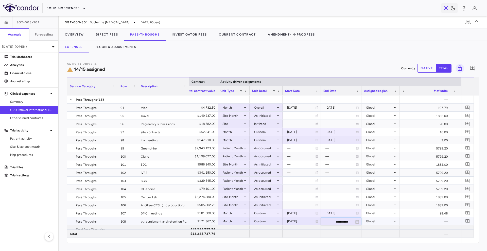
click at [334, 220] on input "**********" at bounding box center [336, 222] width 31 height 8
type input "**********"
click at [306, 222] on div "[DATE]" at bounding box center [301, 221] width 28 height 8
click at [297, 222] on input "**********" at bounding box center [297, 222] width 29 height 8
type input "**********"
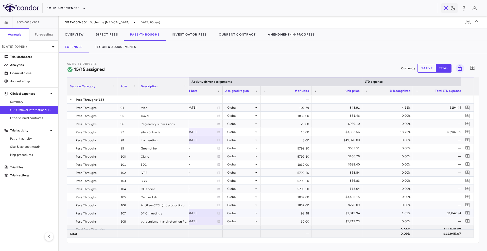
scroll to position [0, 227]
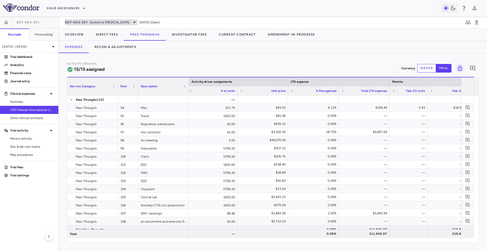
click at [75, 23] on span "SGT-003-301" at bounding box center [76, 22] width 23 height 4
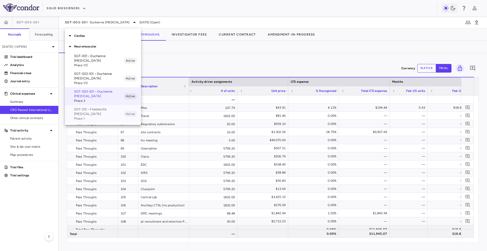
click at [85, 110] on p "SGT-212 • Friedreich’s [MEDICAL_DATA]" at bounding box center [99, 111] width 50 height 9
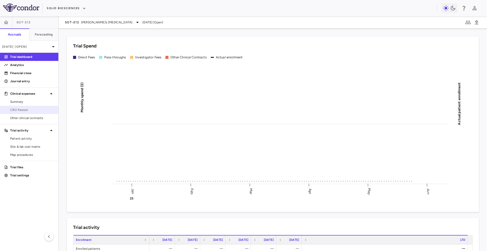
click at [33, 110] on span "CRO Parexel" at bounding box center [32, 110] width 44 height 5
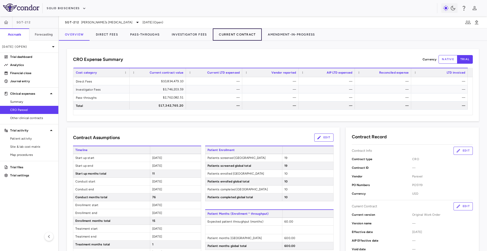
click at [243, 30] on button "Current Contract" at bounding box center [237, 34] width 49 height 12
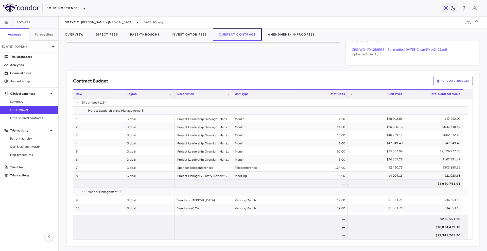
scroll to position [299, 0]
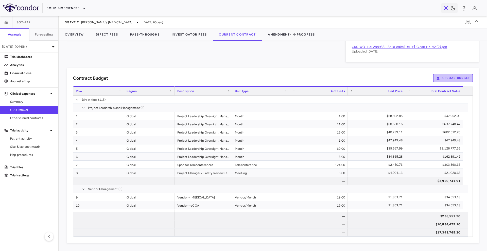
click at [446, 80] on button "Upload Budget" at bounding box center [454, 78] width 40 height 8
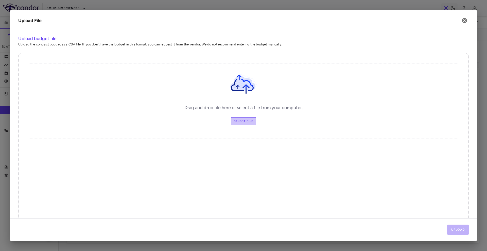
click at [254, 123] on label "Select file" at bounding box center [244, 121] width 26 height 8
click at [0, 0] on input "Select file" at bounding box center [0, 0] width 0 height 0
click at [457, 230] on button "Upload" at bounding box center [459, 230] width 22 height 10
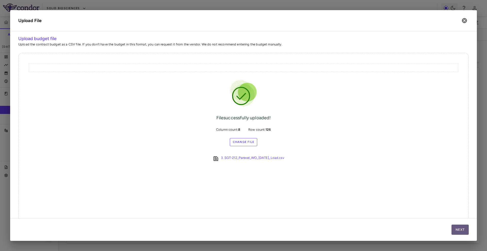
click at [457, 230] on button "Next" at bounding box center [460, 230] width 17 height 10
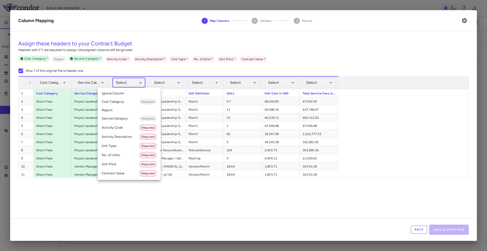
click at [128, 81] on body "Skip to sidebar Skip to main content Solid Biosciences SGT-212 Accruals Forecas…" at bounding box center [243, 125] width 487 height 251
click at [127, 125] on li "Activity Code Required" at bounding box center [129, 127] width 63 height 9
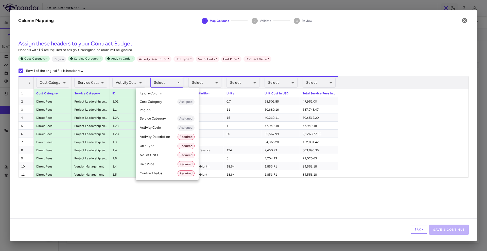
click at [163, 83] on body "Skip to sidebar Skip to main content Solid Biosciences SGT-212 Accruals Forecas…" at bounding box center [243, 125] width 487 height 251
click at [165, 135] on li "Activity Description Required" at bounding box center [167, 136] width 63 height 9
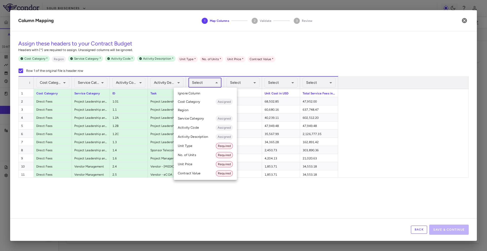
click at [208, 84] on body "Skip to sidebar Skip to main content Solid Biosciences SGT-212 Accruals Forecas…" at bounding box center [243, 125] width 487 height 251
click at [202, 144] on li "Unit Type Required" at bounding box center [205, 145] width 63 height 9
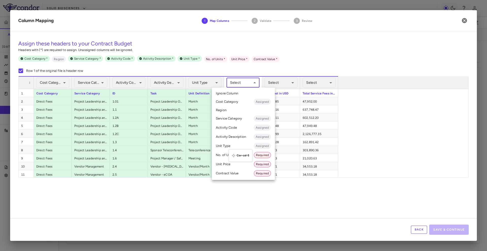
drag, startPoint x: 246, startPoint y: 81, endPoint x: 232, endPoint y: 156, distance: 76.7
click at [232, 156] on li "No. of Units Required" at bounding box center [243, 155] width 63 height 9
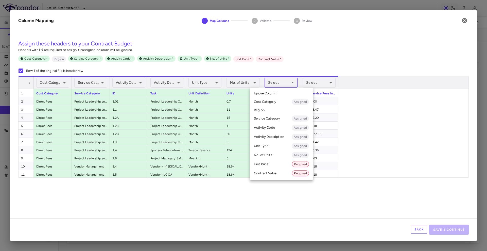
click at [285, 84] on body "Skip to sidebar Skip to main content Solid Biosciences SGT-212 Accruals Forecas…" at bounding box center [243, 125] width 487 height 251
click at [277, 166] on li "Unit Price Required" at bounding box center [281, 164] width 63 height 9
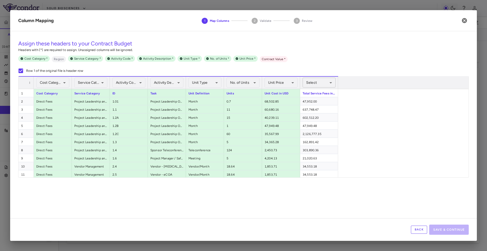
click at [319, 78] on body "Skip to sidebar Skip to main content Solid Biosciences SGT-212 Accruals Forecas…" at bounding box center [243, 125] width 487 height 251
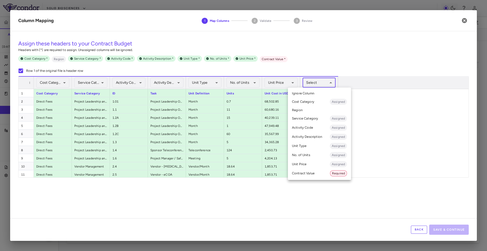
click at [309, 172] on li "Contract Value Required" at bounding box center [319, 173] width 63 height 9
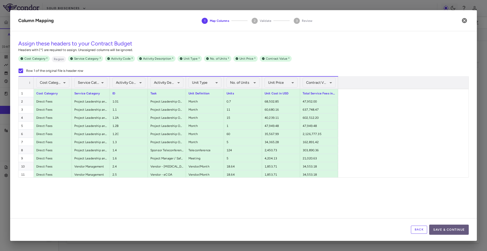
click at [435, 225] on button "Save & Continue" at bounding box center [450, 230] width 40 height 10
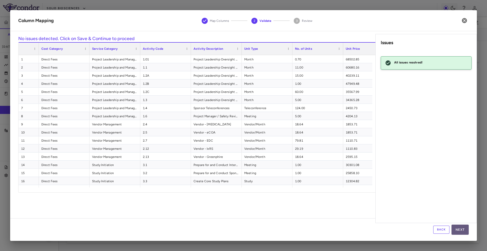
click at [463, 231] on button "Next" at bounding box center [460, 230] width 17 height 10
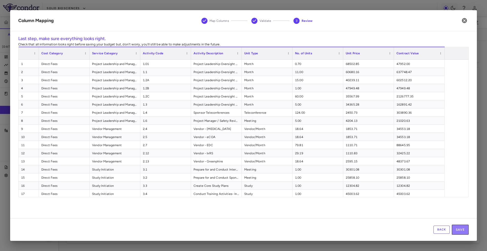
click at [463, 231] on button "Save" at bounding box center [460, 230] width 17 height 10
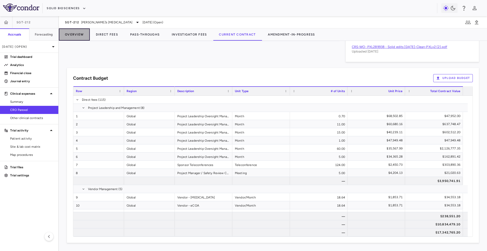
click at [78, 36] on button "Overview" at bounding box center [74, 34] width 31 height 12
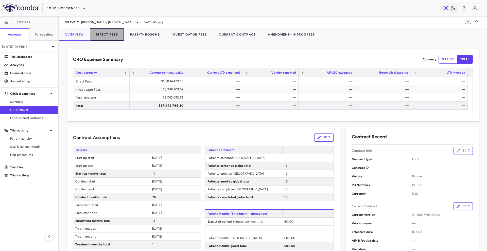
click at [117, 32] on button "Direct Fees" at bounding box center [107, 34] width 34 height 12
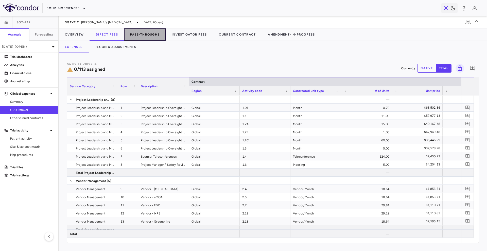
click at [137, 35] on button "Pass-Throughs" at bounding box center [145, 34] width 42 height 12
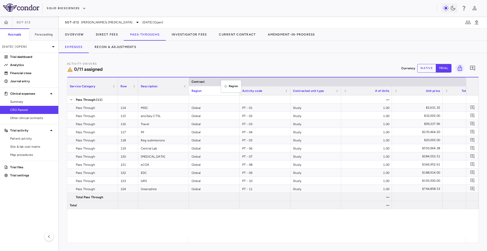
drag, startPoint x: 221, startPoint y: 91, endPoint x: 234, endPoint y: 62, distance: 31.5
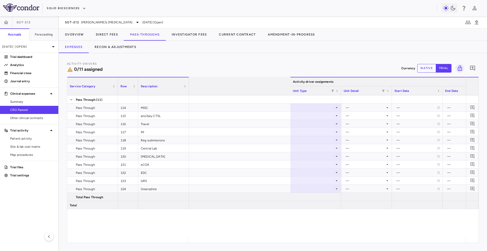
scroll to position [0, 180]
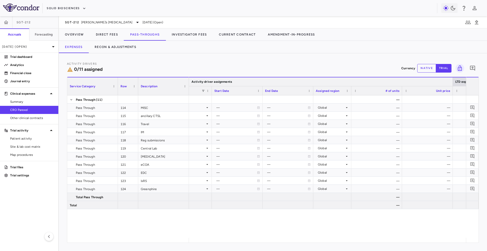
click at [452, 83] on div at bounding box center [453, 81] width 2 height 9
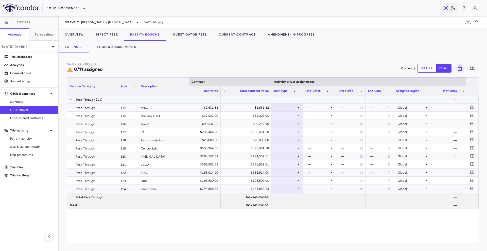
scroll to position [0, 9]
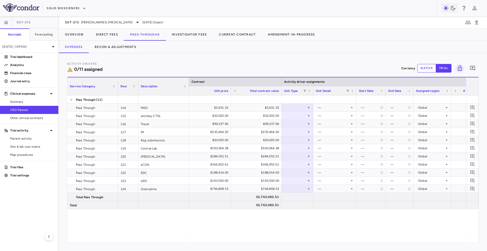
drag, startPoint x: 346, startPoint y: 92, endPoint x: 356, endPoint y: 92, distance: 10.7
click at [356, 92] on div at bounding box center [356, 90] width 2 height 9
drag, startPoint x: 385, startPoint y: 91, endPoint x: 395, endPoint y: 91, distance: 9.9
click at [395, 91] on div at bounding box center [394, 90] width 2 height 9
drag, startPoint x: 424, startPoint y: 92, endPoint x: 433, endPoint y: 92, distance: 9.7
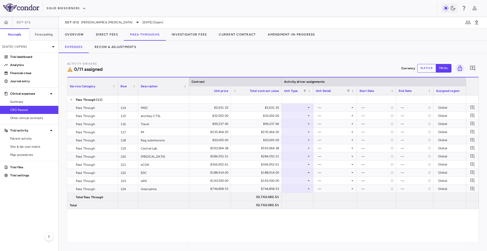
click at [433, 92] on div at bounding box center [434, 90] width 2 height 9
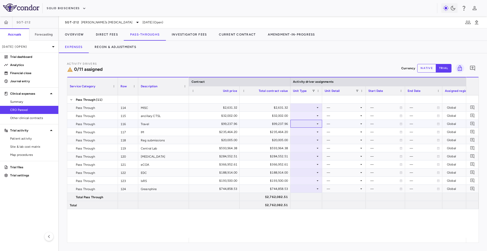
click at [310, 123] on div at bounding box center [306, 123] width 27 height 7
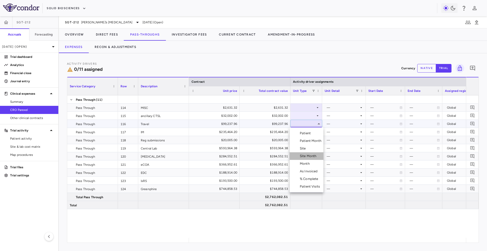
click at [310, 156] on div "Site Month" at bounding box center [309, 156] width 19 height 5
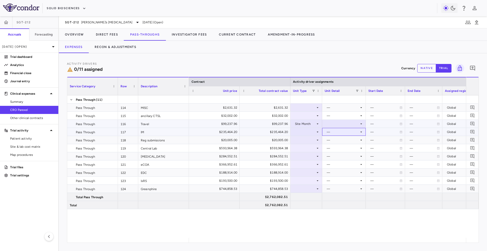
click at [337, 128] on div "—" at bounding box center [344, 132] width 44 height 8
click at [341, 125] on div at bounding box center [344, 123] width 39 height 7
click at [341, 131] on li "As Initiated" at bounding box center [344, 133] width 43 height 8
click at [311, 139] on div at bounding box center [306, 139] width 27 height 7
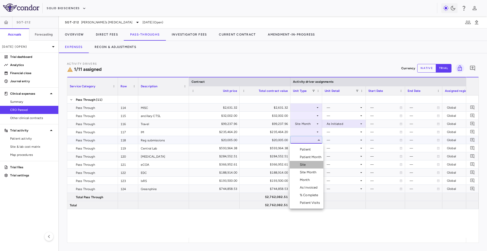
click at [306, 166] on div "Site" at bounding box center [304, 164] width 8 height 5
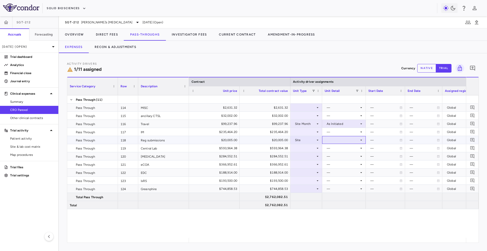
click at [339, 139] on div at bounding box center [344, 139] width 39 height 7
click at [343, 148] on div "Recruited" at bounding box center [341, 149] width 17 height 5
click at [344, 141] on div "Recruited" at bounding box center [343, 140] width 32 height 8
click at [344, 156] on div "Initiated" at bounding box center [340, 157] width 15 height 5
click at [308, 150] on div at bounding box center [306, 147] width 27 height 7
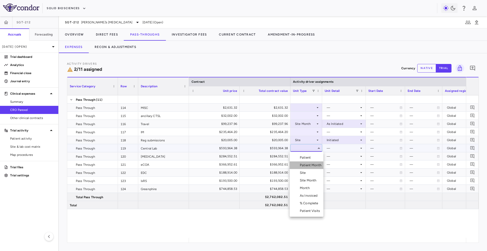
click at [310, 167] on div "Patient Month" at bounding box center [312, 165] width 24 height 5
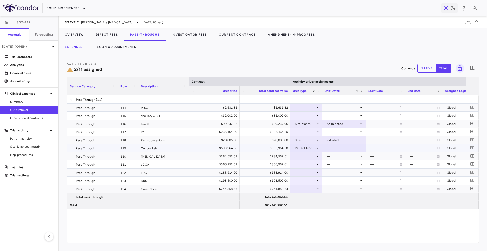
click at [335, 151] on div at bounding box center [344, 147] width 39 height 7
click at [336, 154] on li "As occurred" at bounding box center [344, 158] width 43 height 8
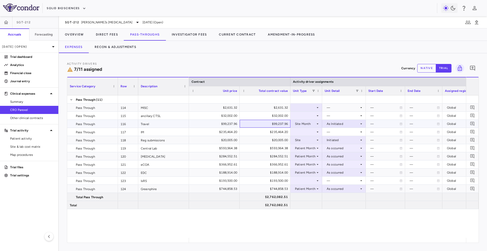
click at [277, 124] on div "$99,237.96" at bounding box center [267, 124] width 44 height 8
click at [299, 107] on div at bounding box center [306, 107] width 27 height 7
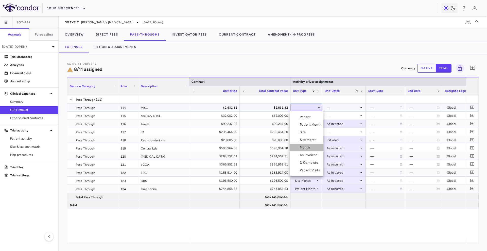
click at [306, 149] on div "Month" at bounding box center [306, 147] width 12 height 5
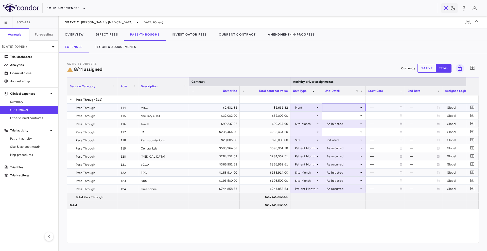
click at [336, 111] on div at bounding box center [344, 107] width 39 height 7
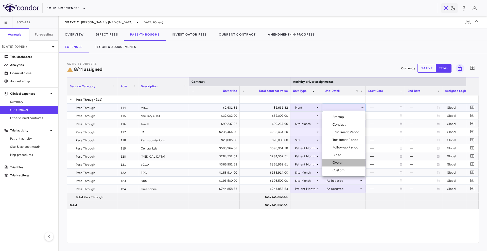
click at [337, 160] on div "Overall" at bounding box center [339, 162] width 13 height 5
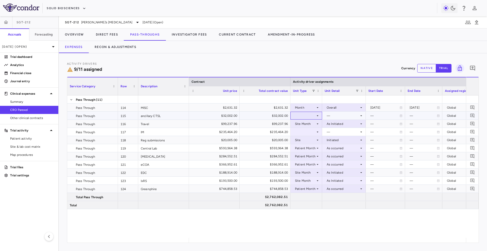
click at [316, 114] on div at bounding box center [306, 115] width 27 height 7
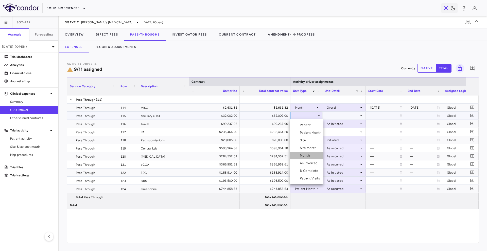
click at [306, 155] on div "Month" at bounding box center [306, 155] width 12 height 5
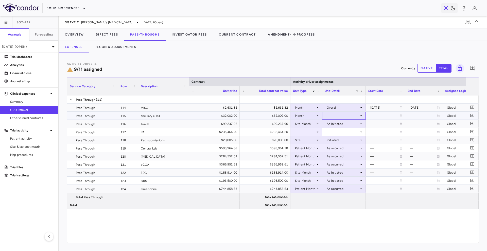
click at [338, 116] on div at bounding box center [344, 115] width 39 height 7
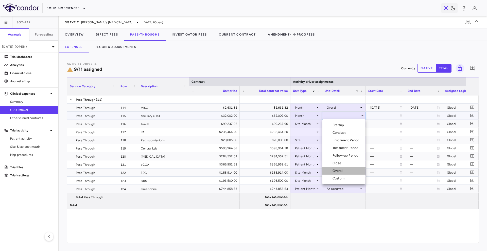
click at [345, 168] on li "Overall" at bounding box center [344, 171] width 43 height 8
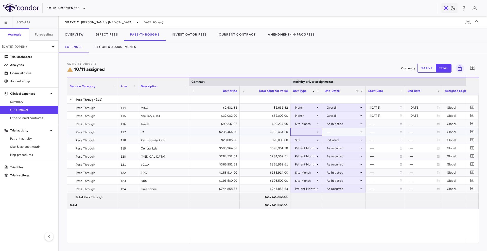
click at [315, 133] on div at bounding box center [306, 131] width 27 height 7
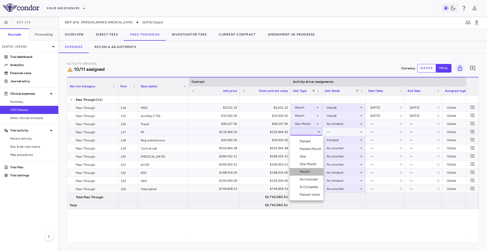
click at [311, 168] on li "Month" at bounding box center [307, 172] width 34 height 8
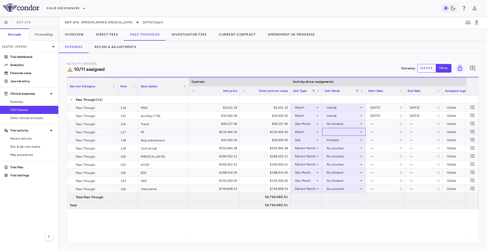
click at [332, 130] on div at bounding box center [344, 131] width 39 height 7
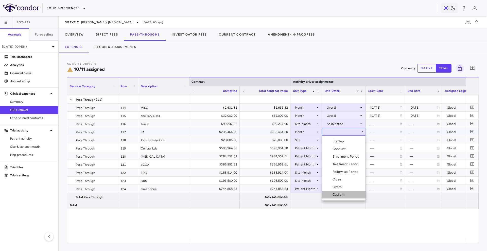
click at [343, 194] on div "Custom" at bounding box center [340, 194] width 14 height 5
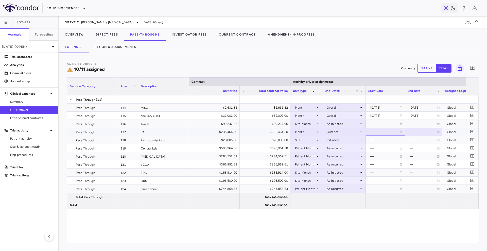
click at [375, 131] on div at bounding box center [386, 131] width 34 height 7
click at [387, 130] on input "**********" at bounding box center [381, 132] width 30 height 8
type input "**********"
click at [410, 129] on div at bounding box center [424, 131] width 32 height 7
click at [424, 130] on input "**********" at bounding box center [420, 132] width 28 height 8
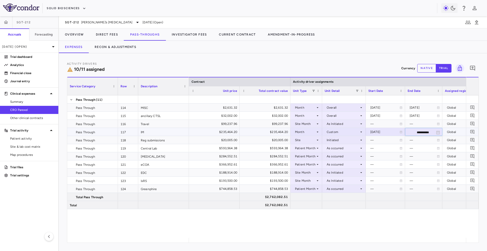
type input "**********"
click at [330, 68] on div "Activity Drivers 11/11 assigned Currency native trial 0" at bounding box center [273, 67] width 412 height 13
click at [107, 32] on button "Direct Fees" at bounding box center [107, 34] width 34 height 12
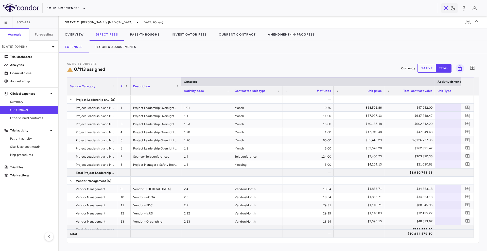
drag, startPoint x: 138, startPoint y: 92, endPoint x: 121, endPoint y: 91, distance: 17.0
click at [121, 91] on div "Row" at bounding box center [124, 86] width 13 height 18
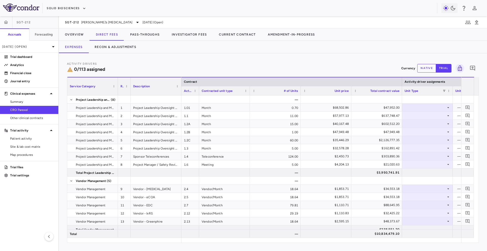
drag, startPoint x: 232, startPoint y: 92, endPoint x: 198, endPoint y: 93, distance: 33.5
click at [198, 93] on div at bounding box center [199, 90] width 2 height 9
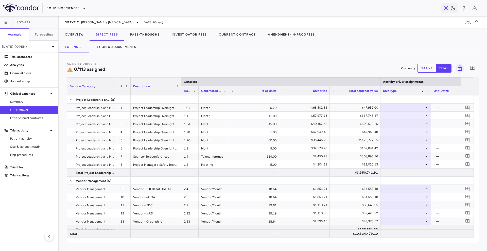
drag, startPoint x: 249, startPoint y: 90, endPoint x: 228, endPoint y: 91, distance: 21.1
click at [228, 91] on div at bounding box center [228, 90] width 2 height 9
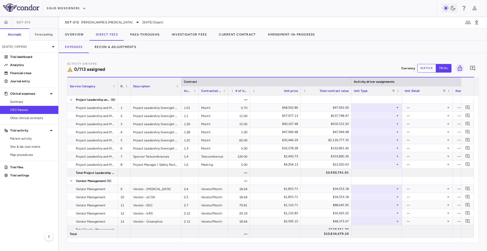
drag, startPoint x: 278, startPoint y: 91, endPoint x: 248, endPoint y: 94, distance: 30.6
click at [249, 94] on div at bounding box center [250, 90] width 2 height 9
click at [299, 92] on div at bounding box center [300, 90] width 2 height 9
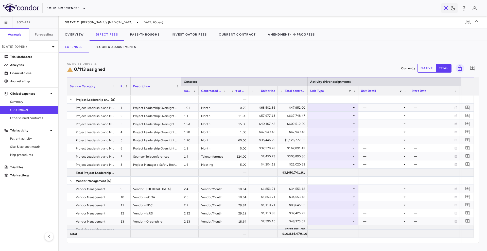
drag, startPoint x: 328, startPoint y: 89, endPoint x: 307, endPoint y: 89, distance: 20.8
click at [307, 89] on div at bounding box center [308, 90] width 2 height 9
click at [359, 92] on div at bounding box center [358, 90] width 2 height 9
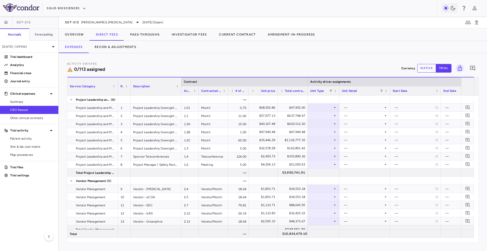
click at [390, 92] on div at bounding box center [390, 90] width 2 height 9
click at [423, 93] on div at bounding box center [423, 90] width 2 height 9
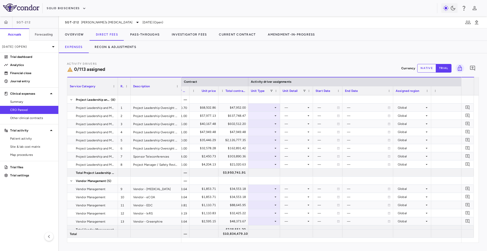
click at [393, 90] on div at bounding box center [393, 90] width 2 height 9
drag, startPoint x: 391, startPoint y: 92, endPoint x: 391, endPoint y: 64, distance: 28.4
click at [420, 89] on div at bounding box center [421, 90] width 2 height 9
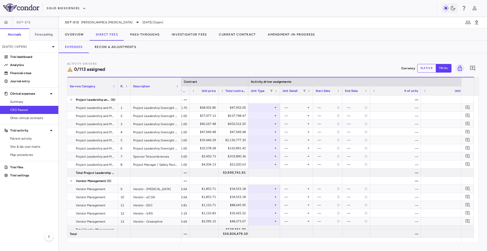
click at [420, 89] on div at bounding box center [421, 90] width 2 height 9
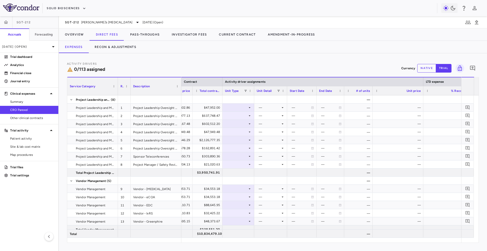
click at [423, 90] on div at bounding box center [423, 90] width 2 height 9
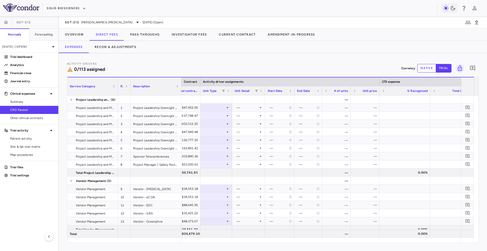
click at [430, 91] on div at bounding box center [430, 90] width 2 height 9
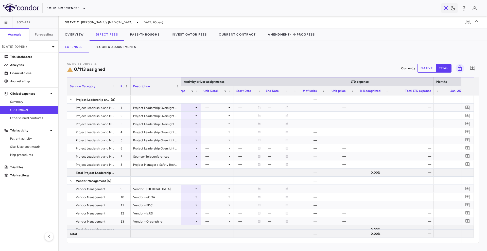
click at [434, 91] on div at bounding box center [434, 90] width 2 height 9
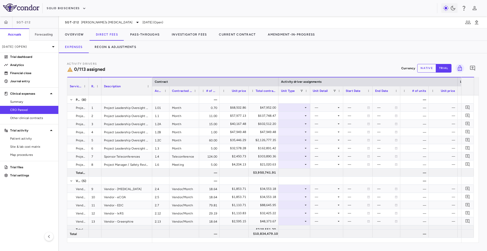
drag, startPoint x: 118, startPoint y: 90, endPoint x: 88, endPoint y: 88, distance: 29.3
click at [88, 88] on div at bounding box center [89, 86] width 2 height 18
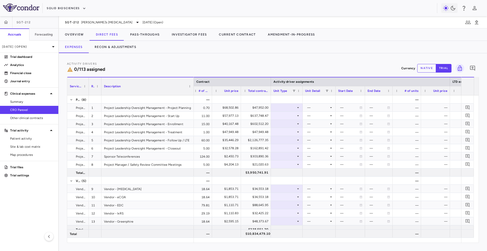
drag, startPoint x: 152, startPoint y: 91, endPoint x: 193, endPoint y: 92, distance: 41.7
click at [193, 92] on div at bounding box center [194, 86] width 2 height 18
click at [289, 116] on div at bounding box center [287, 115] width 27 height 7
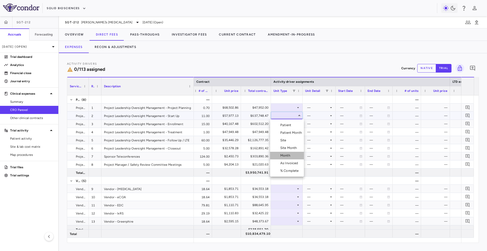
click at [294, 152] on li "Month" at bounding box center [287, 156] width 34 height 8
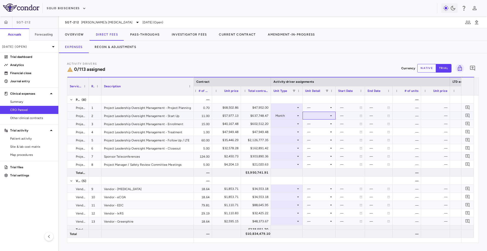
click at [326, 114] on div at bounding box center [319, 115] width 28 height 7
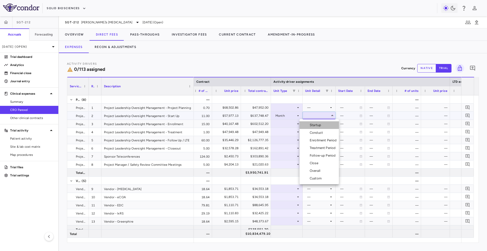
click at [325, 125] on li "Startup" at bounding box center [319, 125] width 39 height 8
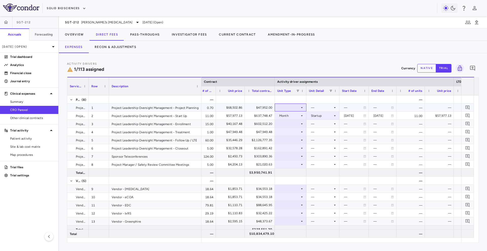
click at [297, 106] on div at bounding box center [291, 107] width 27 height 7
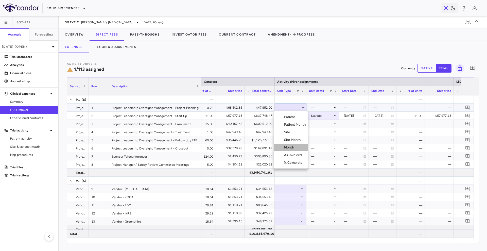
click at [297, 145] on li "Month" at bounding box center [291, 148] width 34 height 8
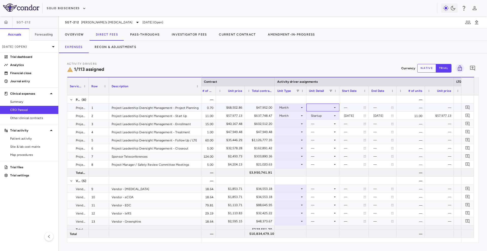
click at [331, 104] on div at bounding box center [323, 107] width 28 height 7
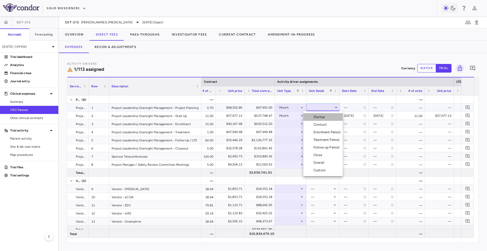
click at [328, 119] on li "Startup" at bounding box center [323, 117] width 39 height 8
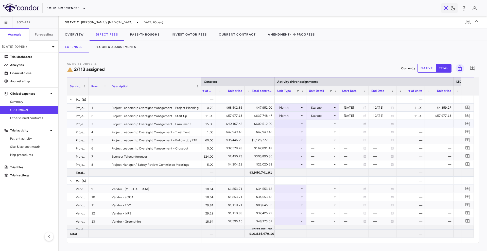
click at [298, 124] on div at bounding box center [291, 123] width 27 height 7
click at [299, 162] on li "Month" at bounding box center [291, 164] width 34 height 8
click at [324, 122] on div at bounding box center [323, 123] width 28 height 7
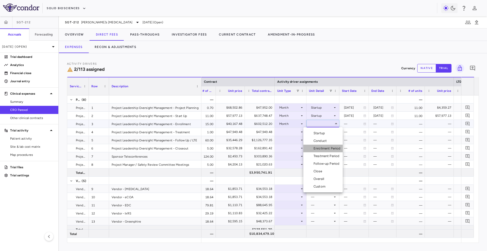
click at [324, 148] on div "Enrollment Period" at bounding box center [328, 148] width 29 height 5
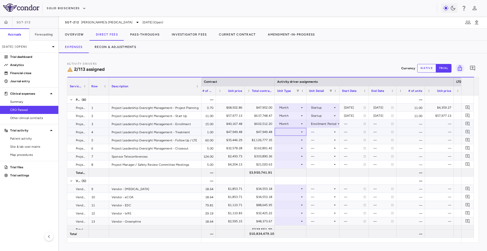
click at [298, 133] on div at bounding box center [291, 131] width 27 height 7
click at [298, 132] on div at bounding box center [291, 131] width 27 height 7
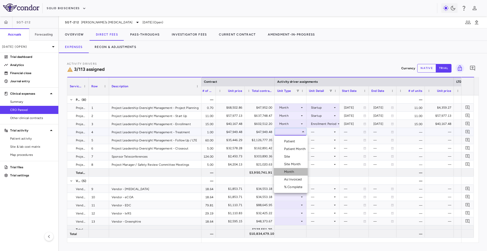
click at [293, 171] on div "Month" at bounding box center [290, 172] width 12 height 5
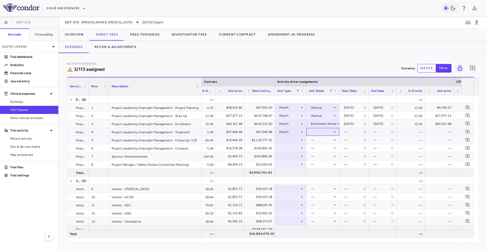
click at [322, 131] on div at bounding box center [323, 131] width 28 height 7
click at [323, 161] on li "Treatment Period" at bounding box center [323, 164] width 39 height 8
click at [301, 138] on icon at bounding box center [302, 140] width 4 height 4
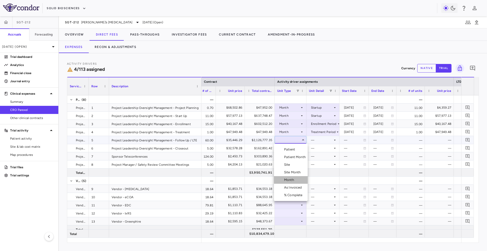
click at [294, 178] on div "Month" at bounding box center [290, 180] width 12 height 5
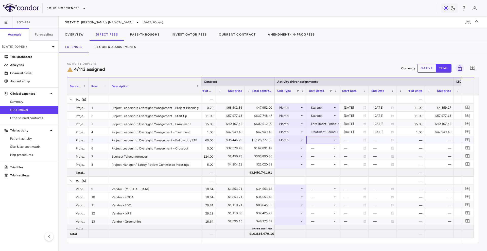
click at [321, 138] on div at bounding box center [323, 139] width 28 height 7
click at [326, 180] on div "Follow-up Period" at bounding box center [328, 180] width 28 height 5
click at [280, 151] on div at bounding box center [291, 147] width 27 height 7
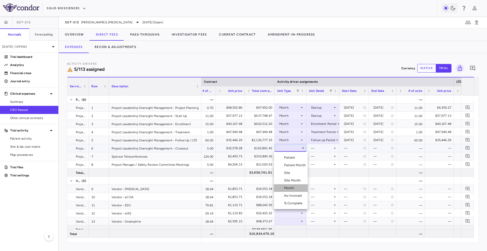
click at [288, 188] on div "Month" at bounding box center [290, 188] width 12 height 5
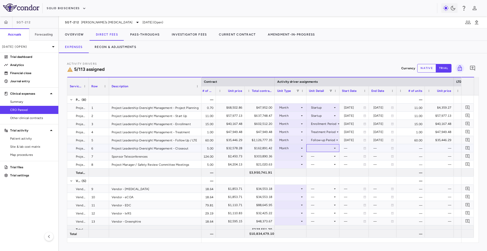
click at [327, 147] on div at bounding box center [323, 147] width 28 height 7
click at [327, 196] on li "Close" at bounding box center [323, 196] width 39 height 8
click at [299, 157] on div at bounding box center [291, 156] width 27 height 7
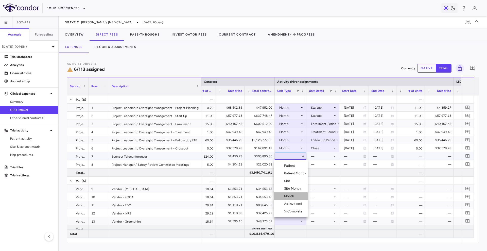
click at [291, 194] on div "Month" at bounding box center [290, 196] width 12 height 5
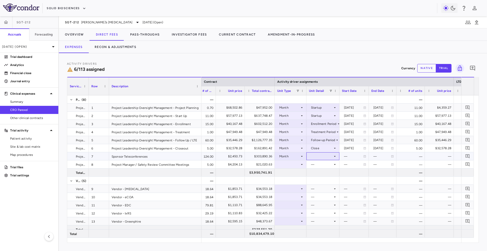
click at [326, 154] on div at bounding box center [323, 156] width 28 height 7
click at [322, 209] on li "Overall" at bounding box center [323, 212] width 39 height 8
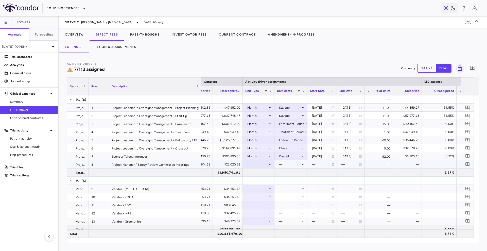
scroll to position [0, 85]
click at [285, 157] on div "Overall" at bounding box center [290, 156] width 22 height 8
click at [290, 217] on div "Custom" at bounding box center [289, 219] width 14 height 5
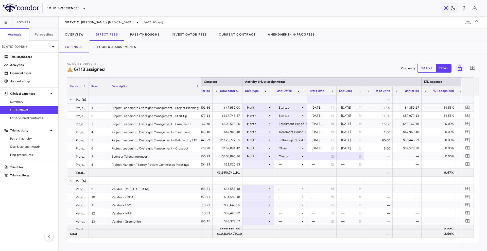
click at [326, 98] on div at bounding box center [322, 99] width 24 height 7
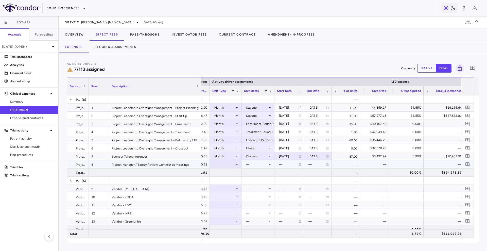
scroll to position [0, 94]
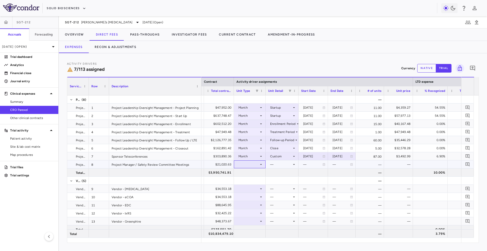
click at [253, 167] on div at bounding box center [250, 164] width 27 height 7
click at [255, 204] on div "Month" at bounding box center [249, 204] width 12 height 5
click at [273, 163] on div at bounding box center [282, 164] width 28 height 7
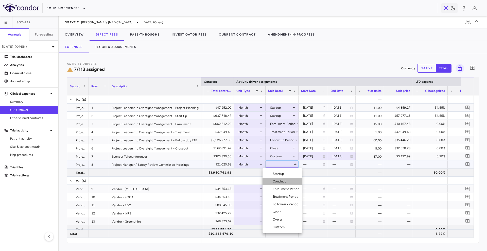
click at [278, 179] on div "Conduct" at bounding box center [280, 181] width 15 height 5
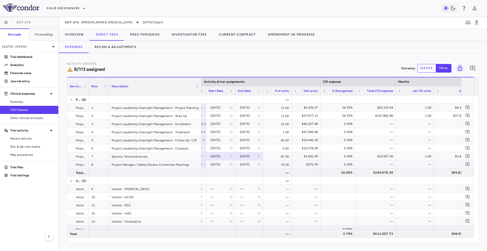
scroll to position [0, 207]
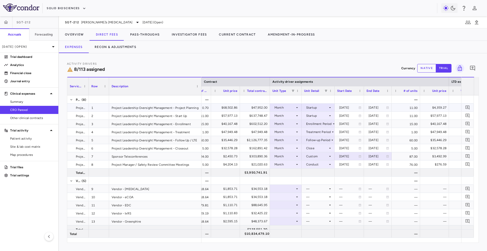
click at [313, 105] on div "Startup" at bounding box center [317, 108] width 22 height 8
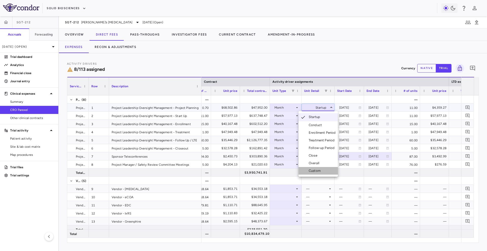
click at [317, 170] on div "Custom" at bounding box center [316, 171] width 14 height 5
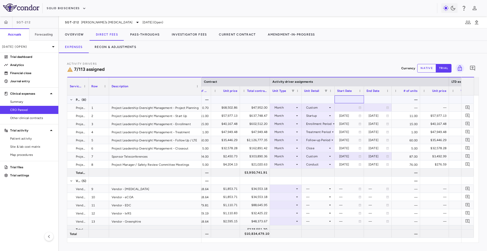
click at [354, 99] on div at bounding box center [349, 99] width 24 height 7
click at [374, 108] on div at bounding box center [378, 107] width 23 height 7
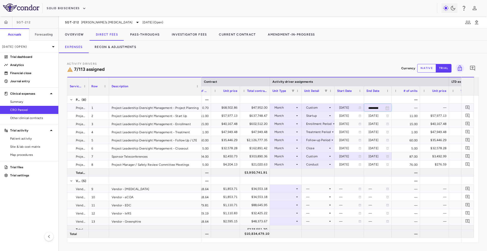
click at [374, 108] on input "**********" at bounding box center [374, 108] width 18 height 8
type input "**********"
click at [377, 66] on div "Activity Drivers 8/113 assigned Currency native trial 0" at bounding box center [273, 67] width 412 height 13
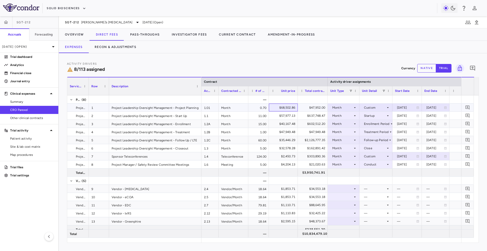
click at [282, 107] on div "$68,502.86" at bounding box center [285, 108] width 22 height 8
click at [316, 108] on div "$47,952.00" at bounding box center [314, 108] width 23 height 8
click at [291, 108] on div "$68,502.86" at bounding box center [285, 108] width 22 height 8
click at [307, 106] on div "$47,952.00" at bounding box center [314, 108] width 23 height 8
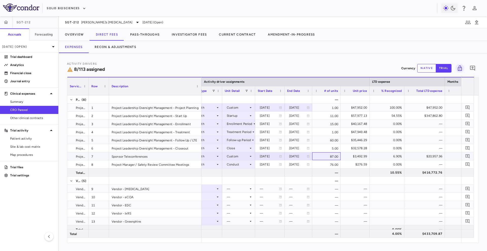
click at [323, 156] on div "87.00" at bounding box center [327, 156] width 28 height 8
click at [297, 156] on div "[DATE]" at bounding box center [298, 156] width 18 height 8
click at [295, 157] on input "**********" at bounding box center [294, 157] width 18 height 8
type input "**********"
